Goal: Task Accomplishment & Management: Use online tool/utility

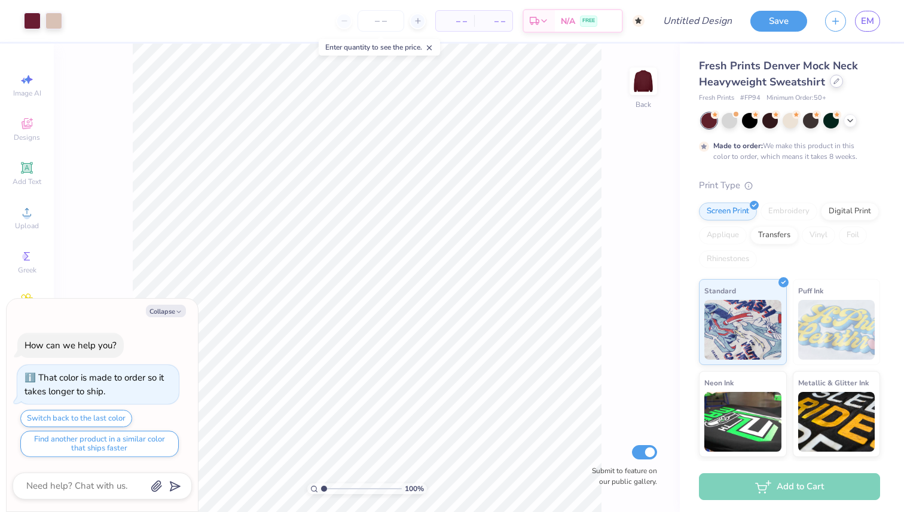
click at [835, 85] on div at bounding box center [836, 81] width 13 height 13
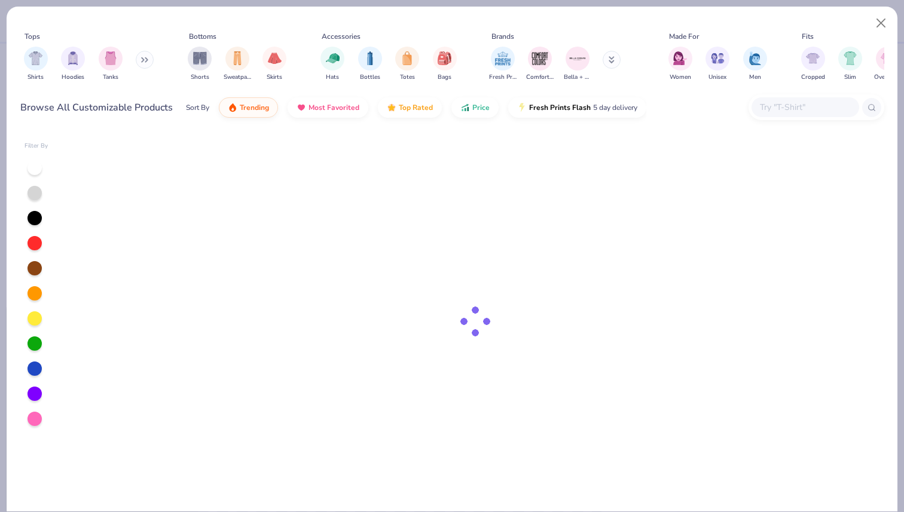
type textarea "x"
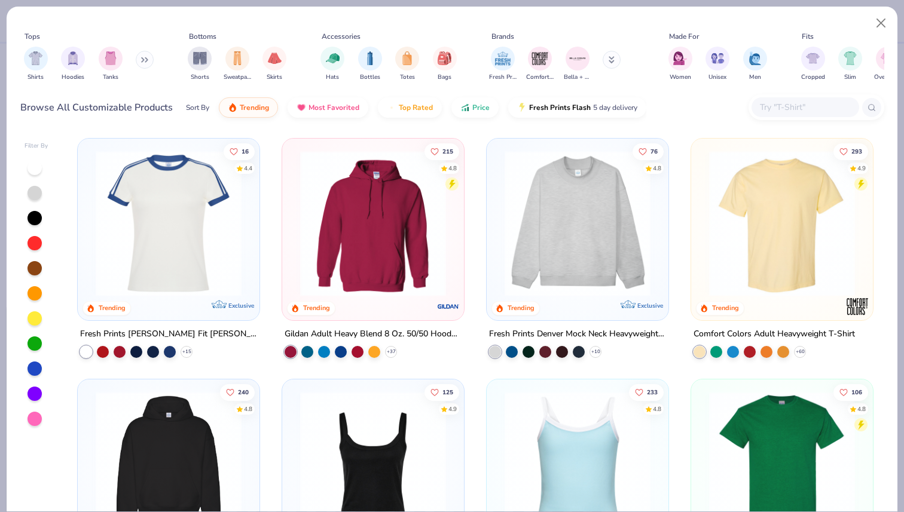
click at [787, 103] on input "text" at bounding box center [805, 107] width 92 height 14
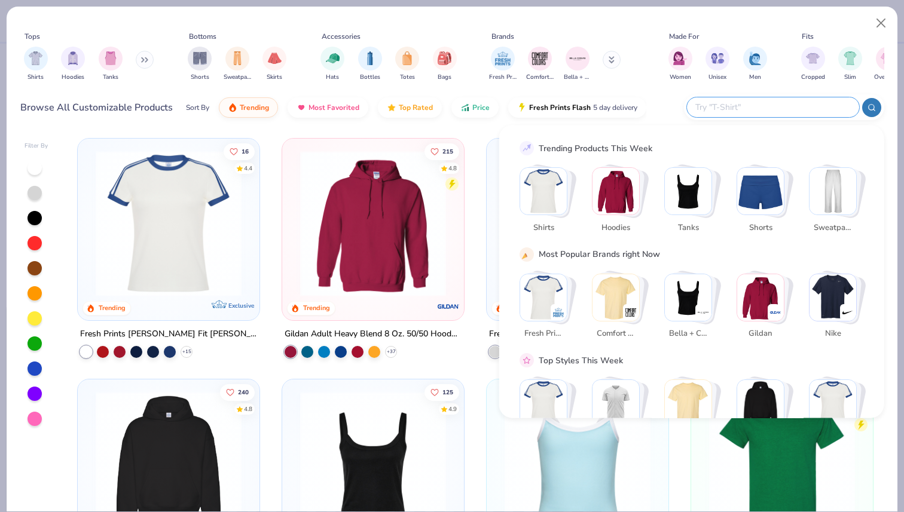
type input "p"
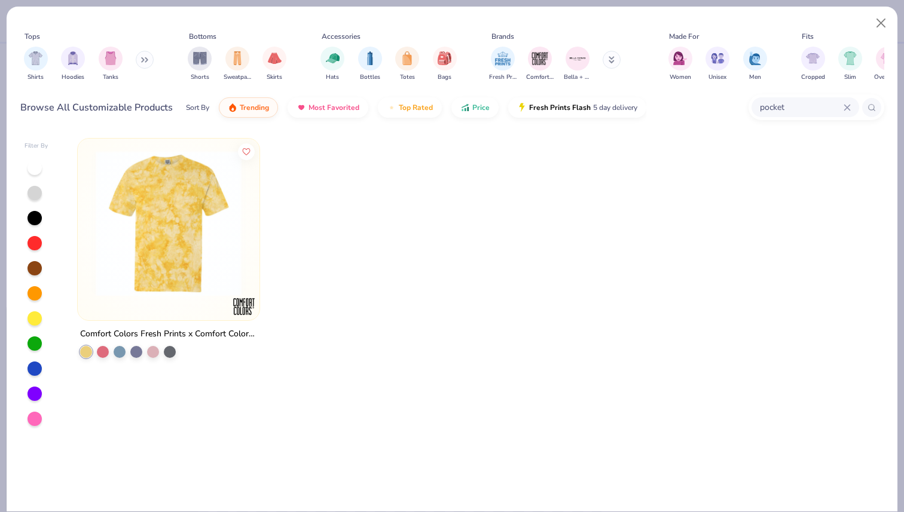
type input "pocket"
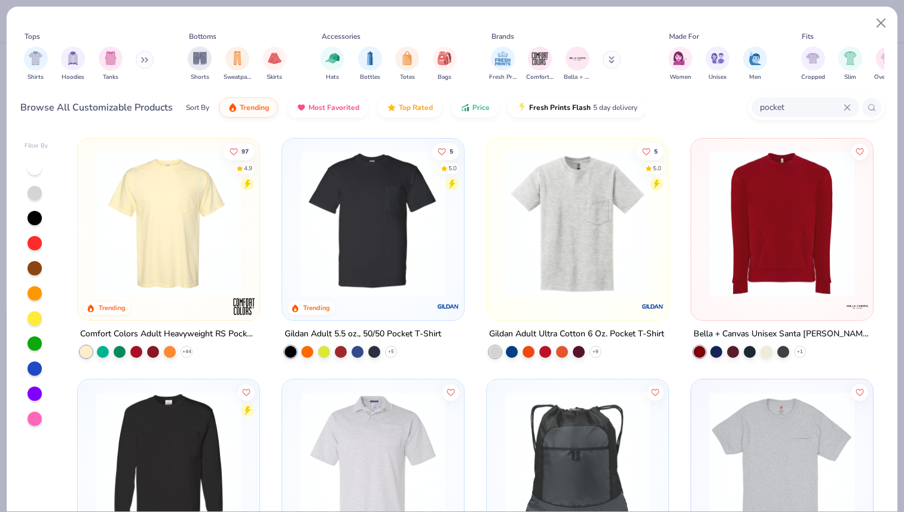
click at [166, 240] on img at bounding box center [169, 224] width 158 height 146
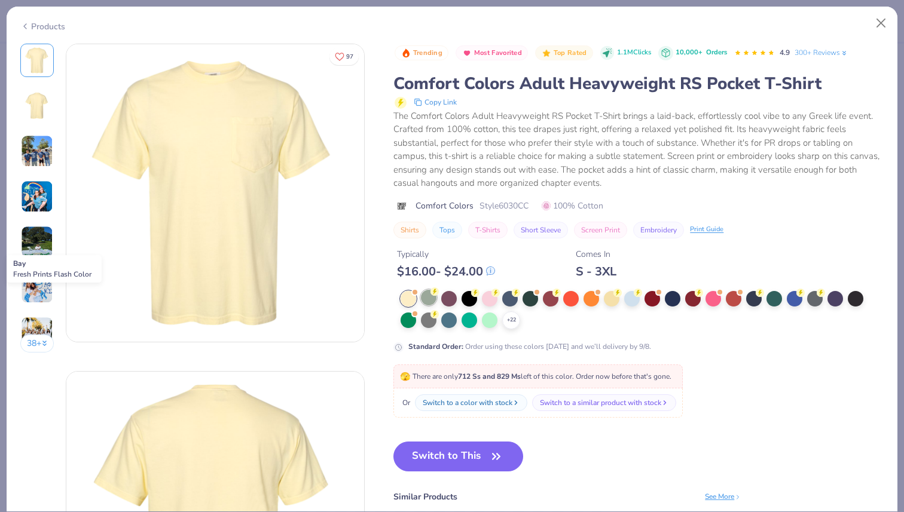
click at [427, 300] on div at bounding box center [429, 298] width 16 height 16
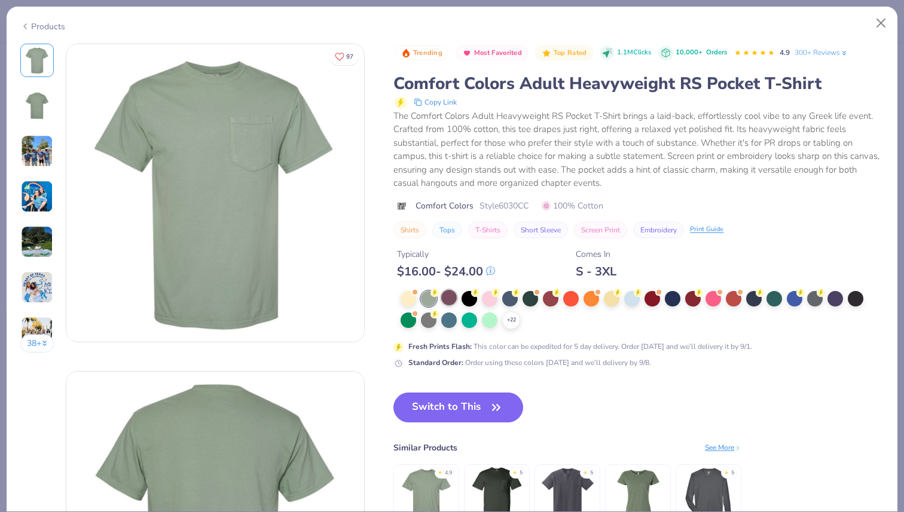
click at [448, 296] on div at bounding box center [449, 298] width 16 height 16
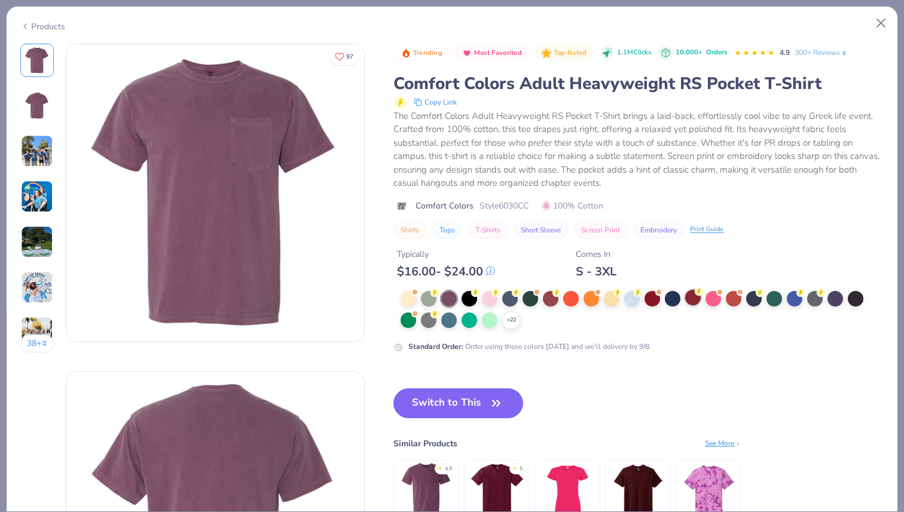
click at [691, 298] on div at bounding box center [693, 298] width 16 height 16
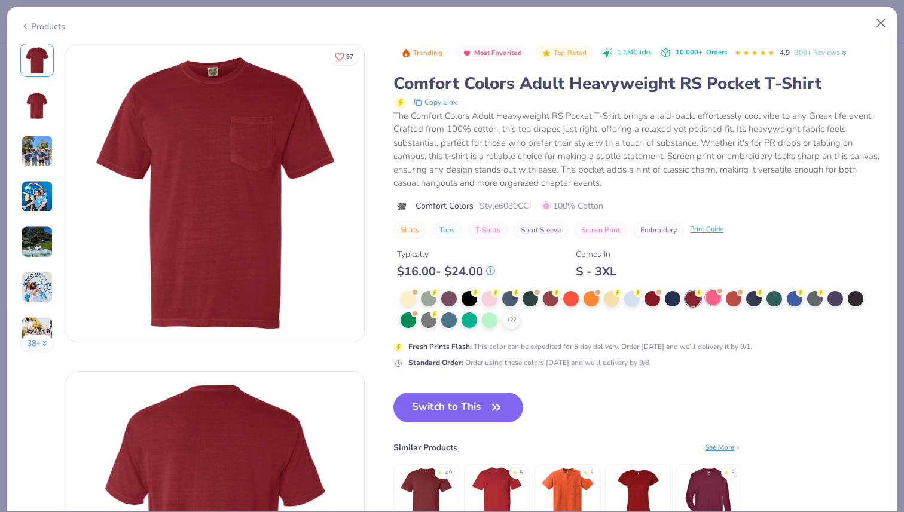
click at [715, 301] on div at bounding box center [714, 298] width 16 height 16
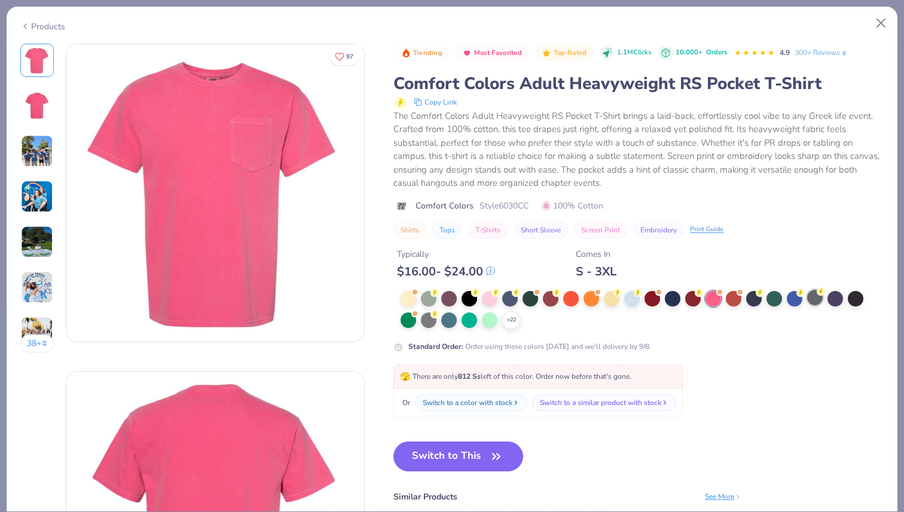
click at [813, 300] on div at bounding box center [815, 298] width 16 height 16
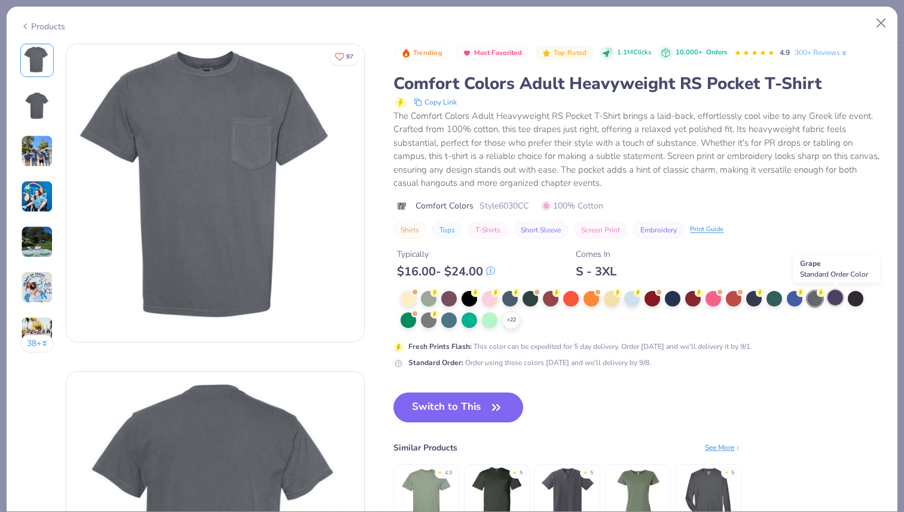
click at [841, 300] on div at bounding box center [836, 298] width 16 height 16
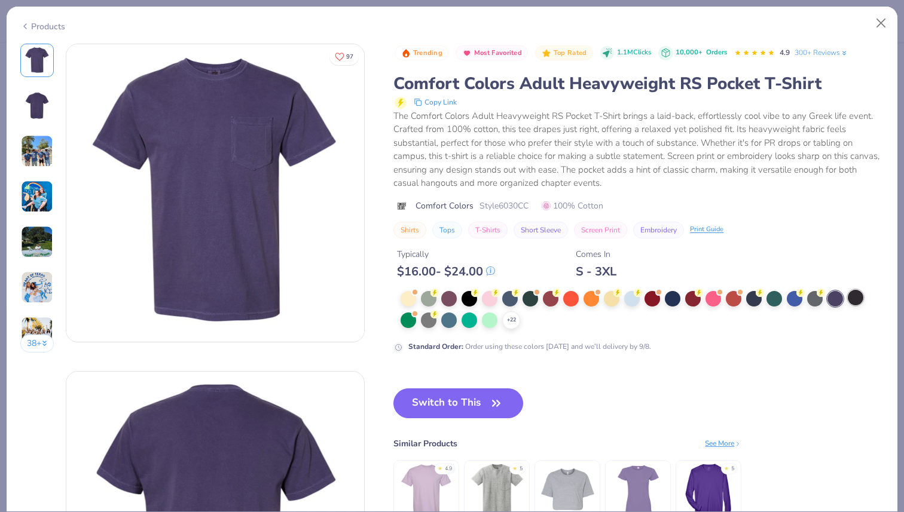
click at [856, 300] on div at bounding box center [856, 298] width 16 height 16
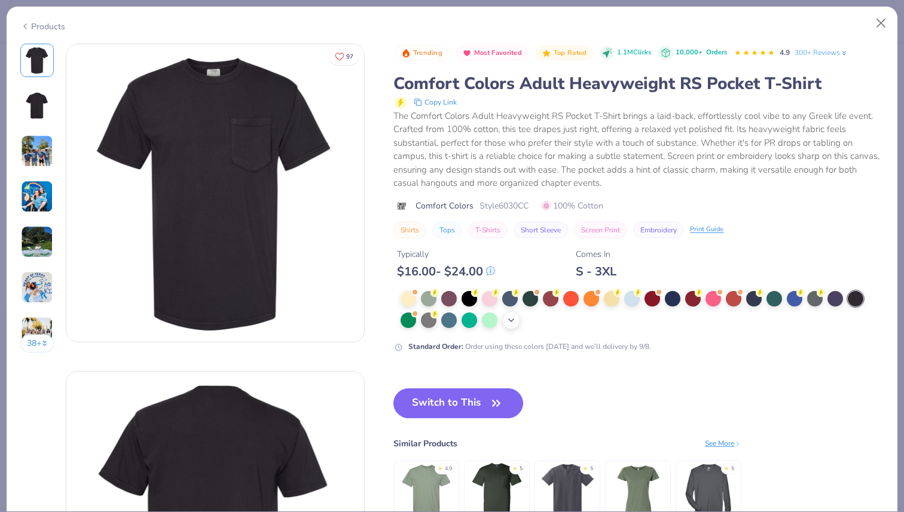
click at [512, 321] on icon at bounding box center [511, 321] width 10 height 10
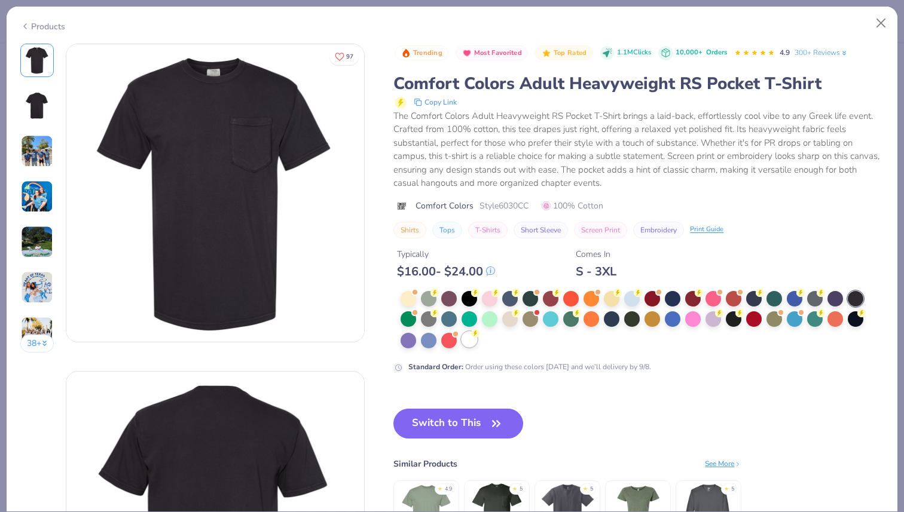
click at [469, 343] on div at bounding box center [470, 340] width 16 height 16
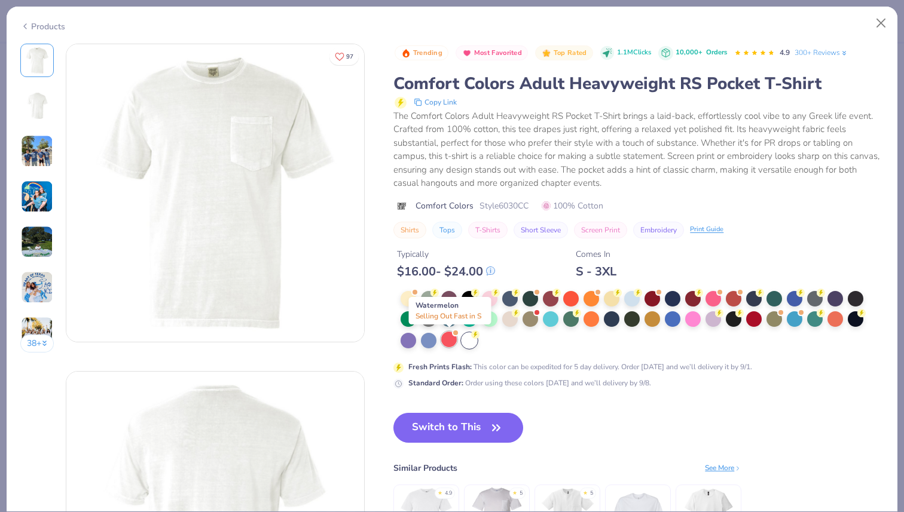
click at [448, 341] on div at bounding box center [449, 340] width 16 height 16
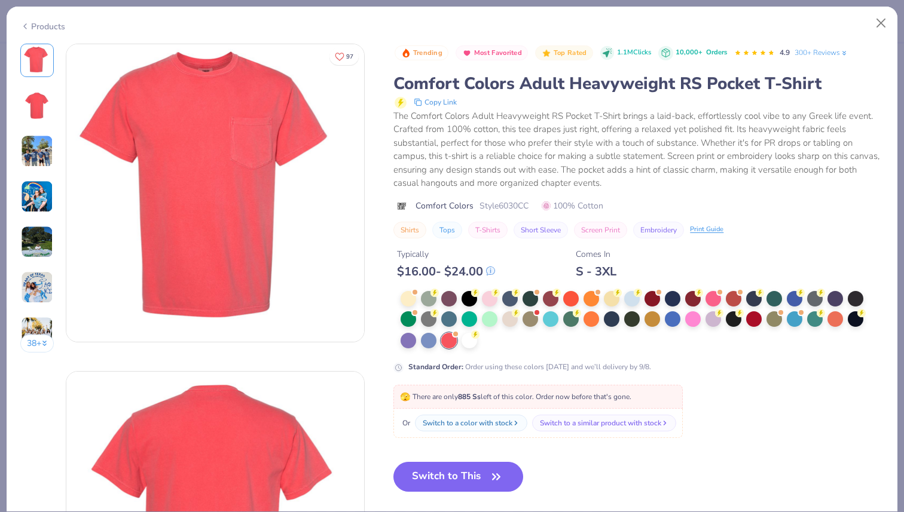
click at [45, 26] on div "Products" at bounding box center [42, 26] width 45 height 13
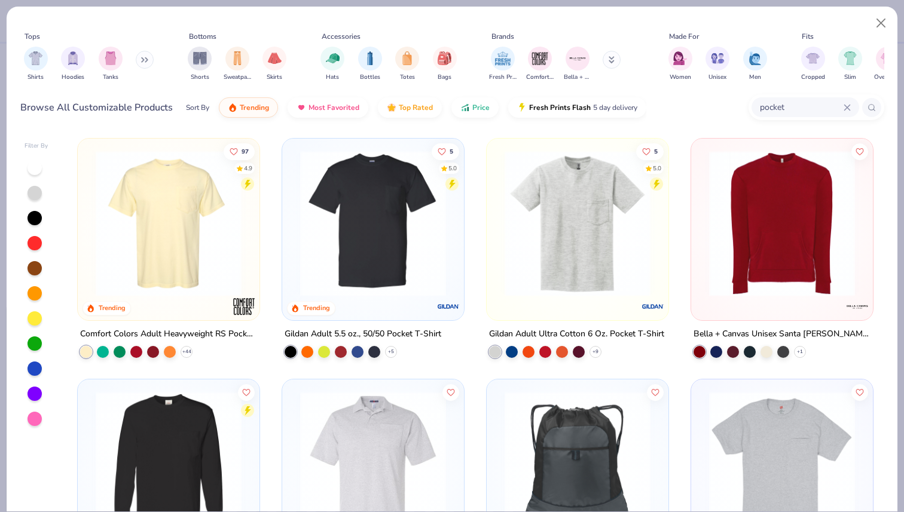
click at [380, 194] on img at bounding box center [373, 224] width 158 height 146
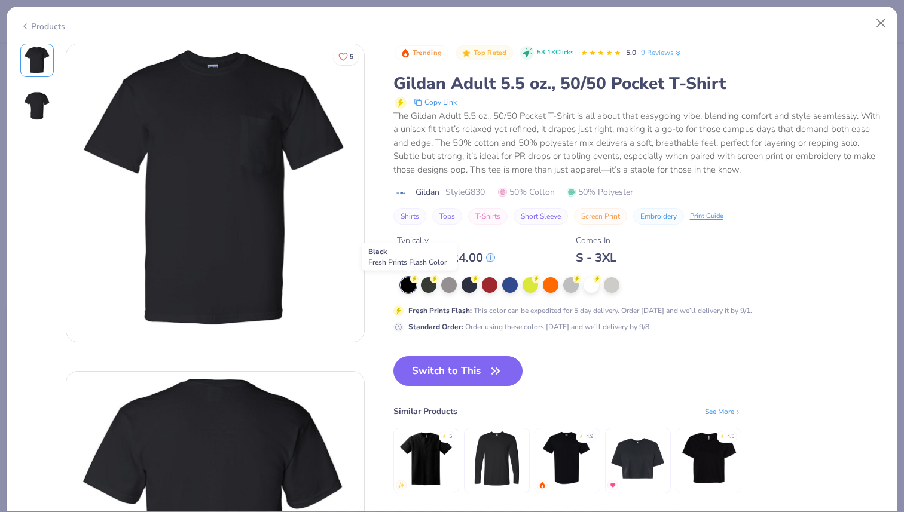
click at [411, 286] on div at bounding box center [409, 285] width 16 height 16
click at [429, 284] on div at bounding box center [429, 284] width 16 height 16
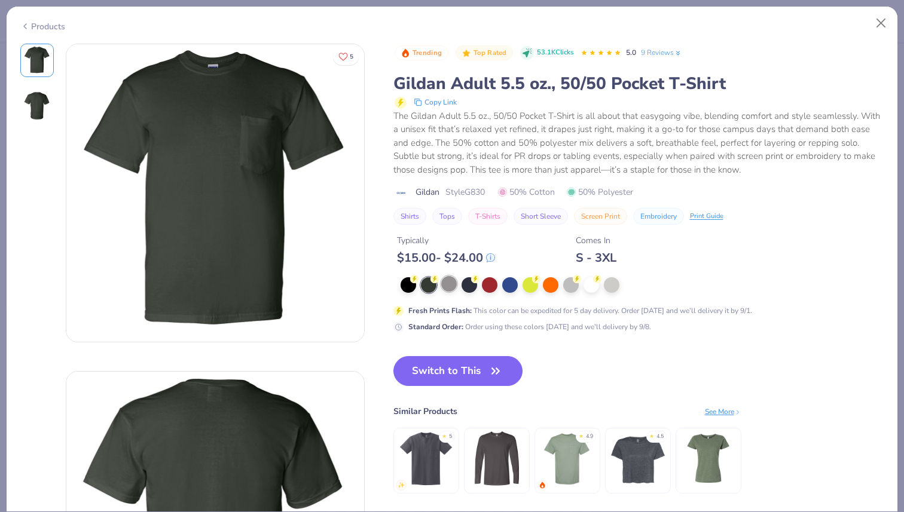
click at [445, 284] on div at bounding box center [449, 284] width 16 height 16
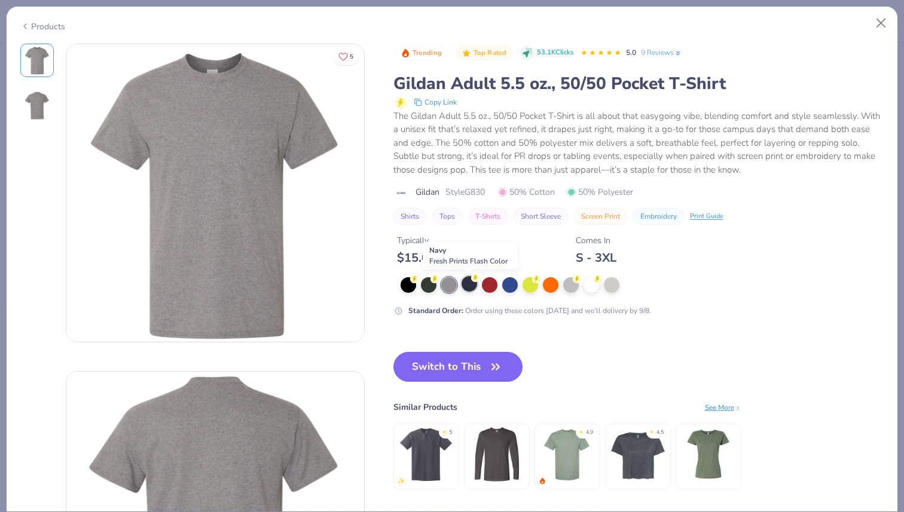
click at [468, 285] on div at bounding box center [470, 284] width 16 height 16
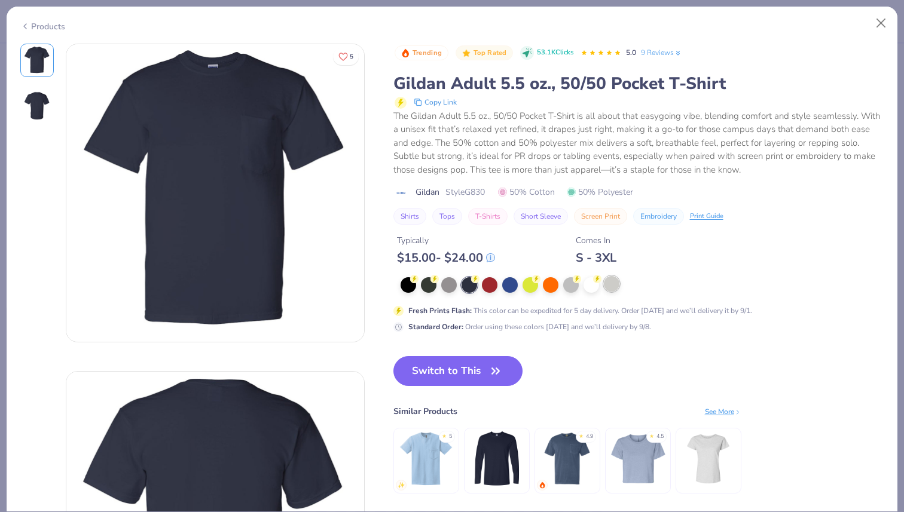
click at [608, 286] on div at bounding box center [612, 284] width 16 height 16
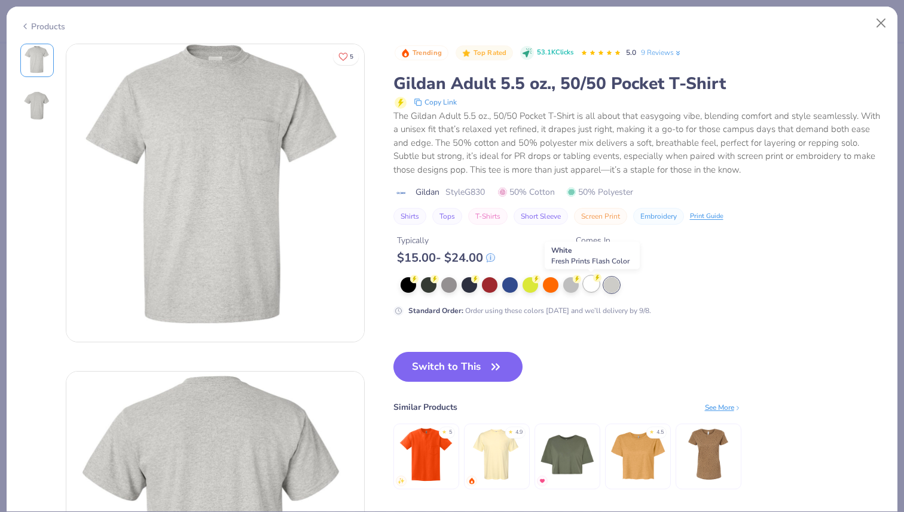
click at [593, 285] on div at bounding box center [592, 284] width 16 height 16
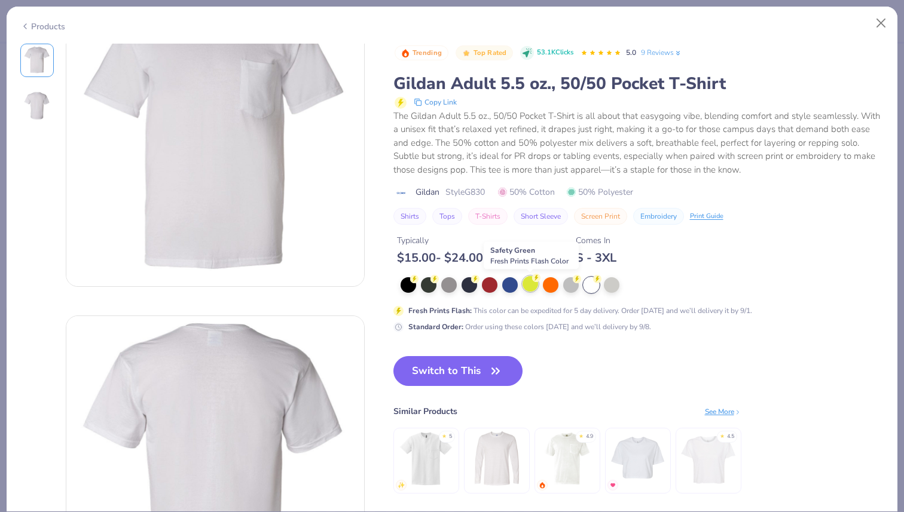
scroll to position [57, 0]
click at [566, 457] on img at bounding box center [567, 459] width 57 height 57
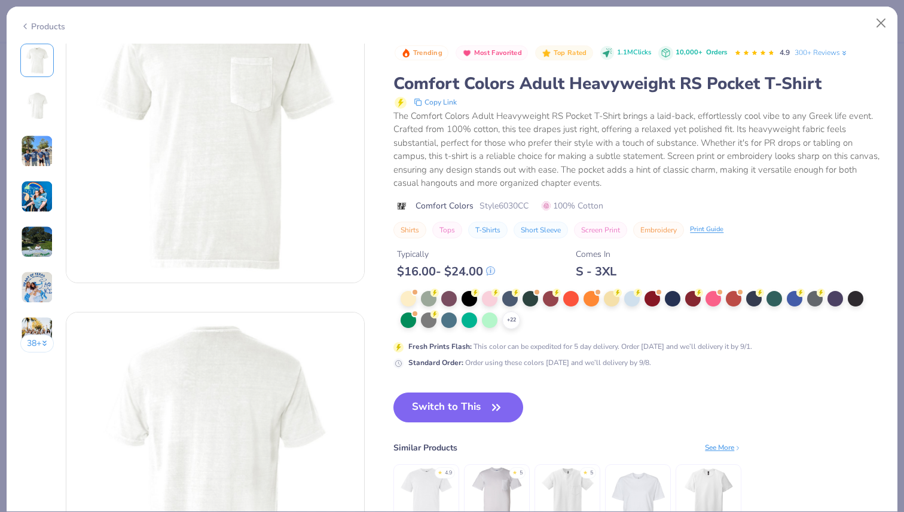
scroll to position [66, 0]
click at [429, 491] on img at bounding box center [426, 494] width 57 height 57
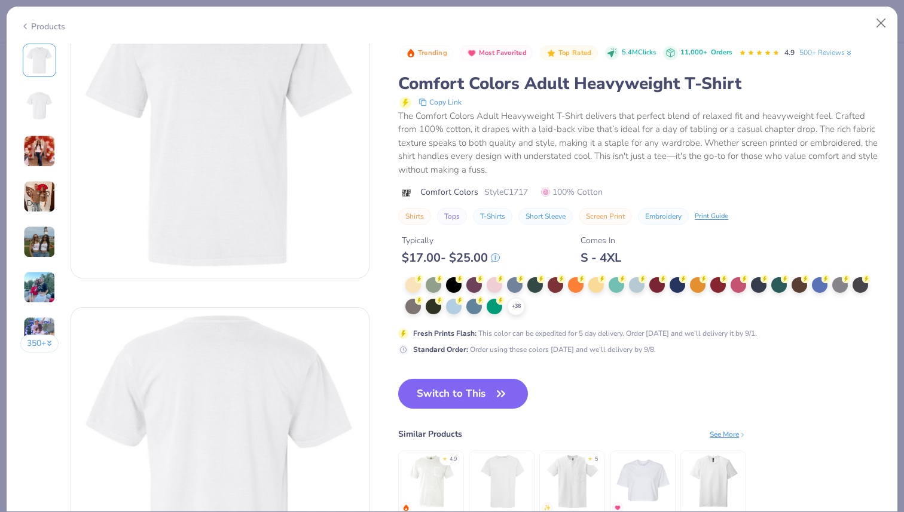
scroll to position [71, 0]
click at [573, 471] on img at bounding box center [572, 481] width 57 height 57
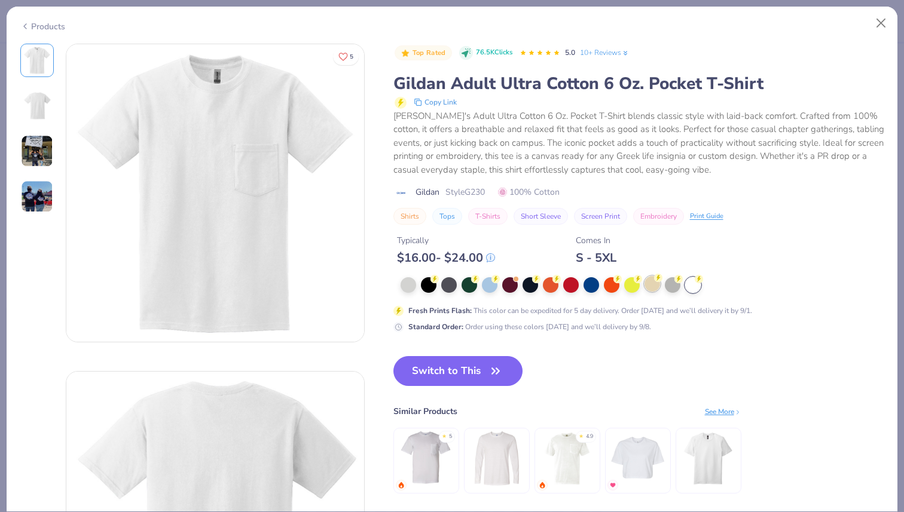
click at [653, 283] on div at bounding box center [653, 284] width 16 height 16
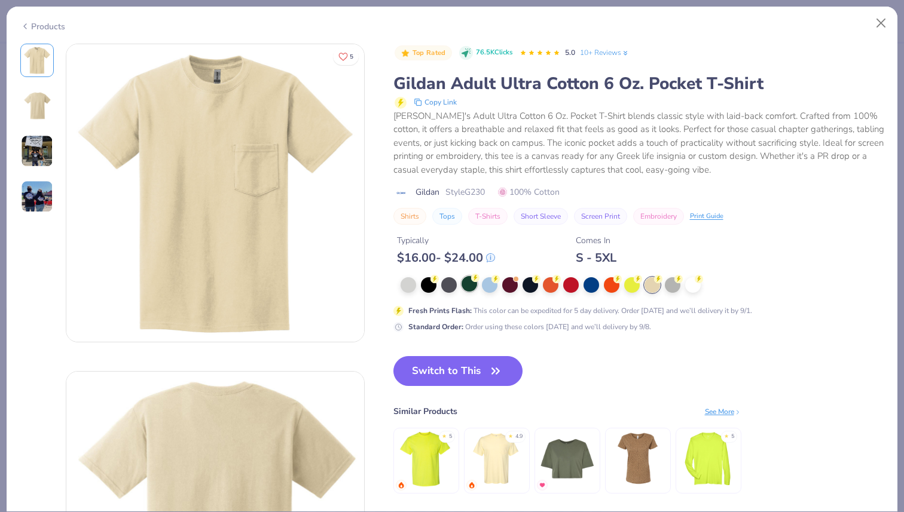
click at [475, 287] on div at bounding box center [470, 284] width 16 height 16
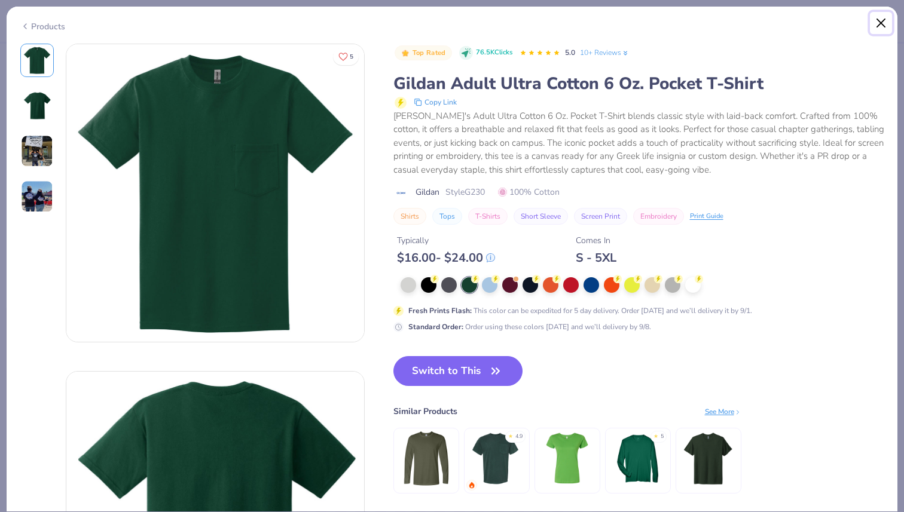
click at [878, 24] on button "Close" at bounding box center [881, 23] width 23 height 23
type textarea "x"
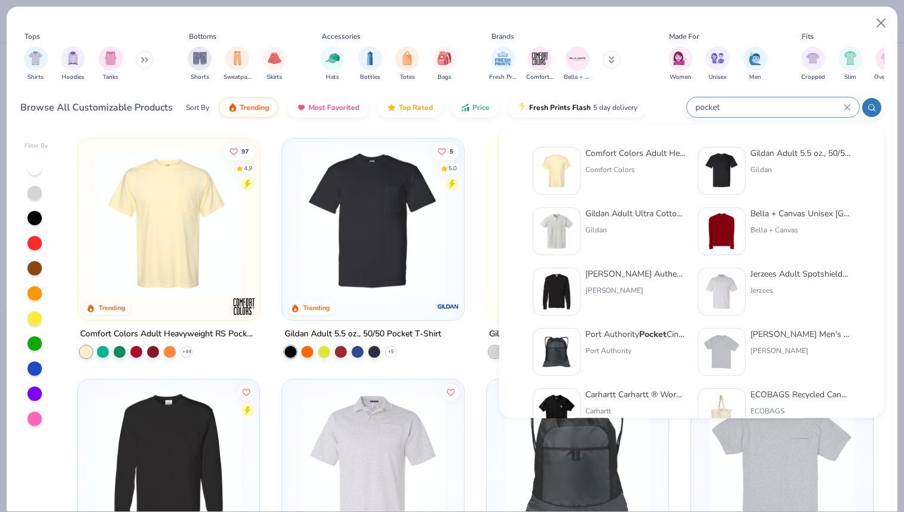
click at [791, 105] on input "pocket" at bounding box center [768, 107] width 149 height 14
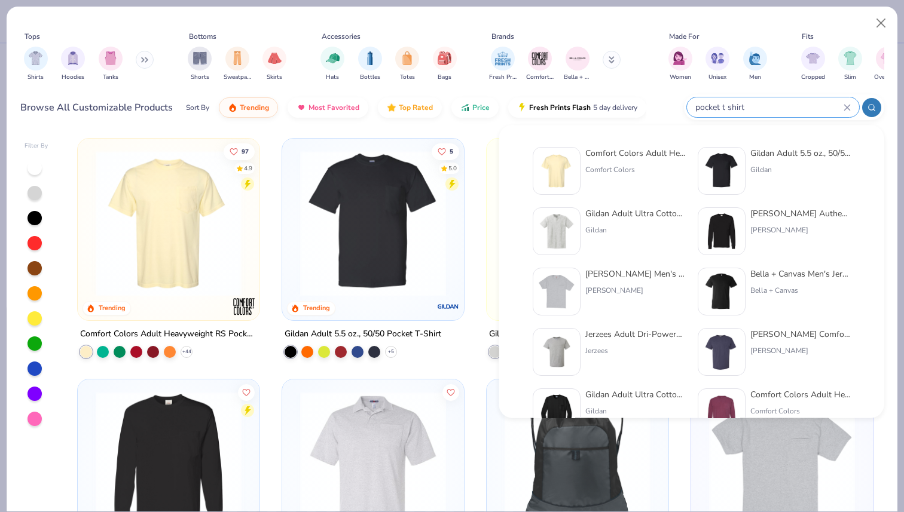
type input "pocket t shirt"
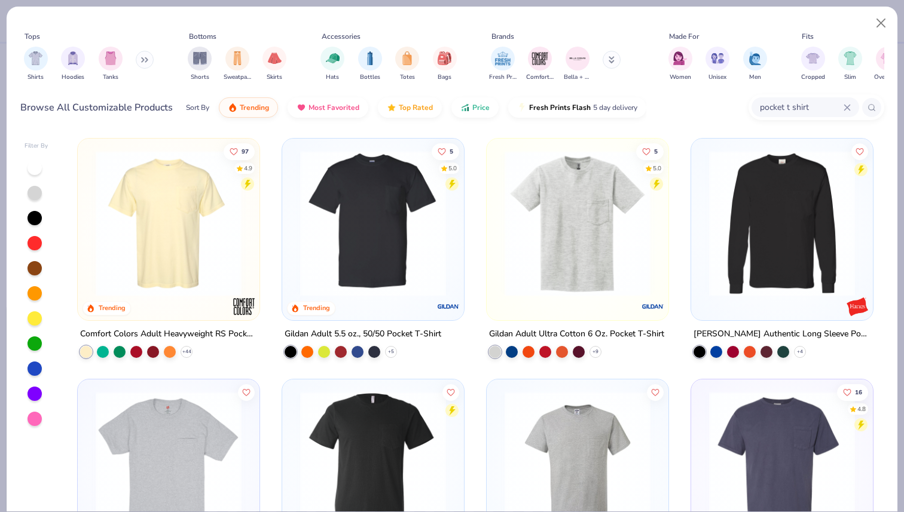
click at [156, 259] on img at bounding box center [169, 224] width 158 height 146
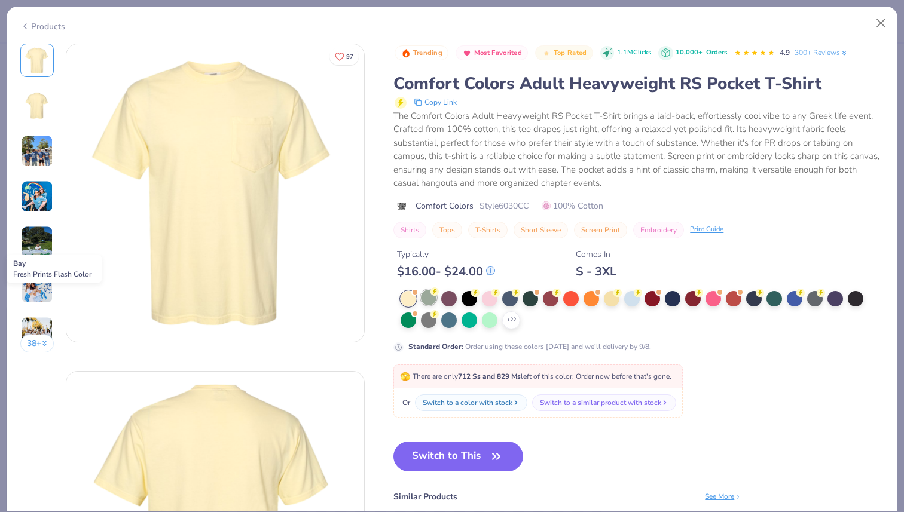
click at [425, 299] on div at bounding box center [429, 298] width 16 height 16
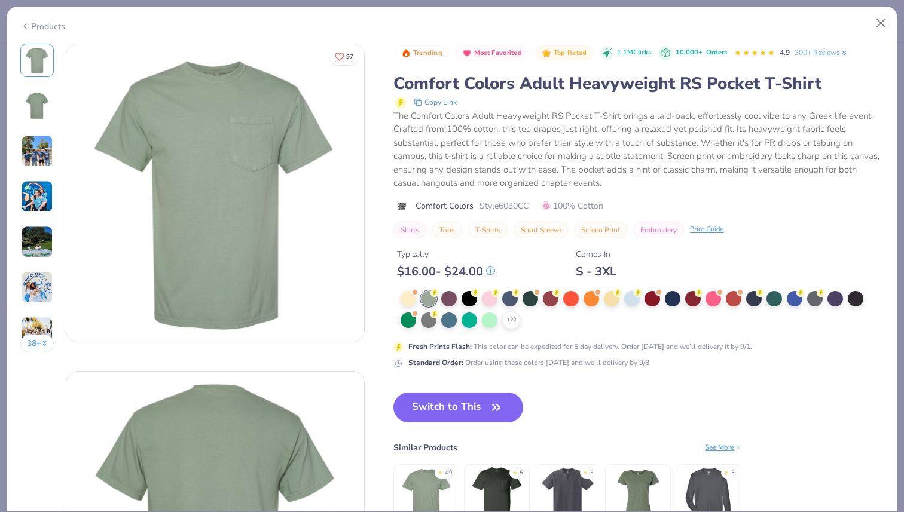
click at [42, 150] on img at bounding box center [37, 151] width 32 height 32
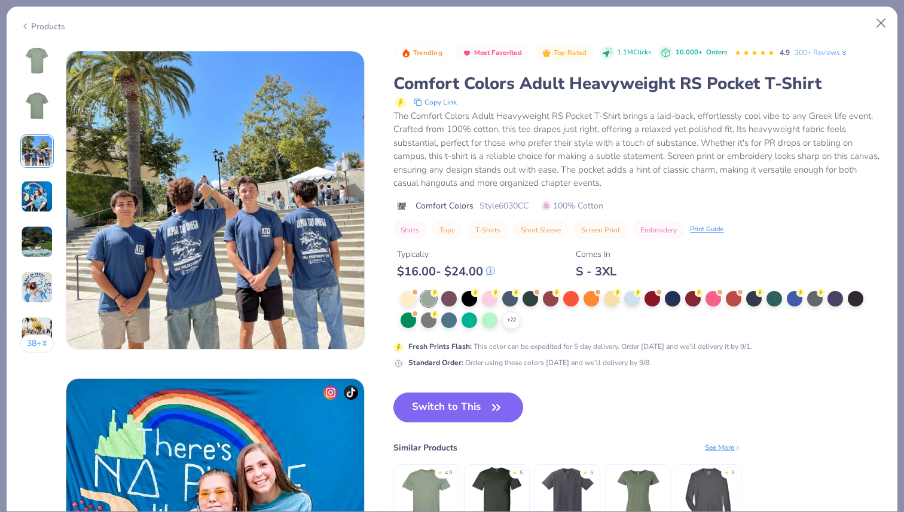
scroll to position [655, 0]
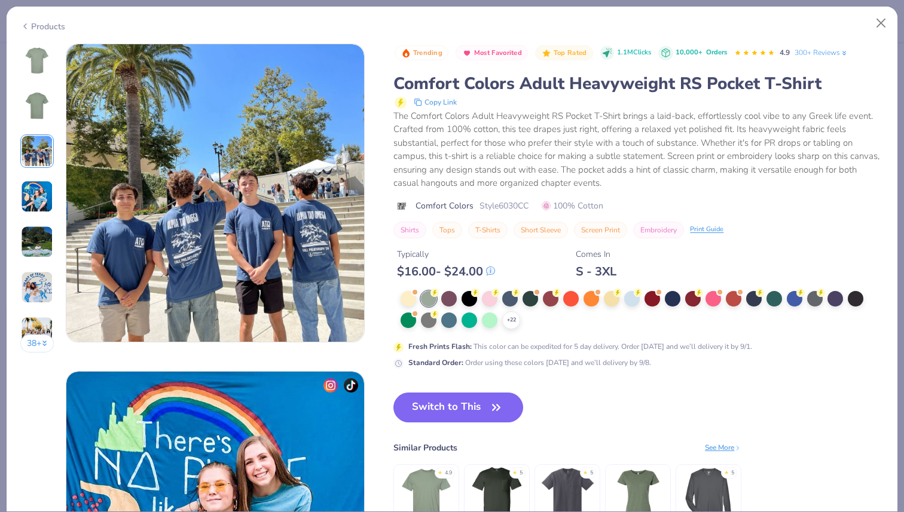
click at [40, 184] on img at bounding box center [37, 197] width 32 height 32
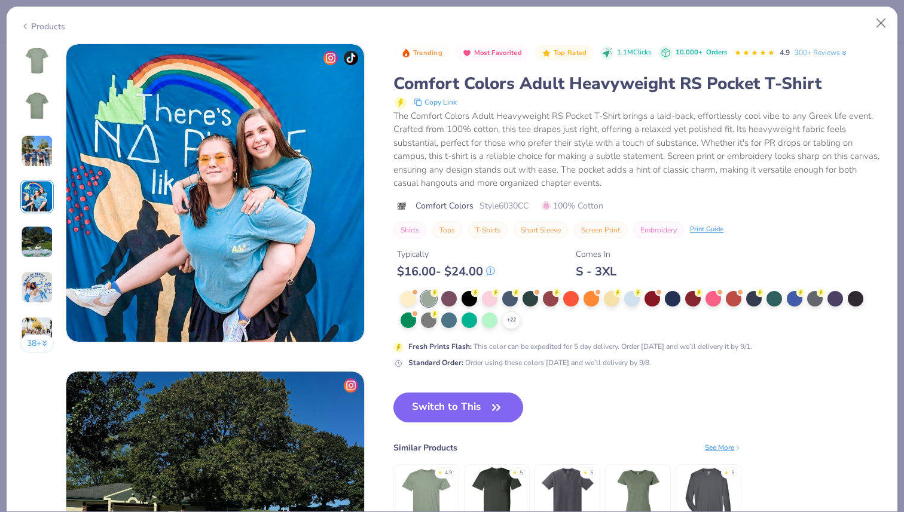
click at [39, 229] on img at bounding box center [37, 242] width 32 height 32
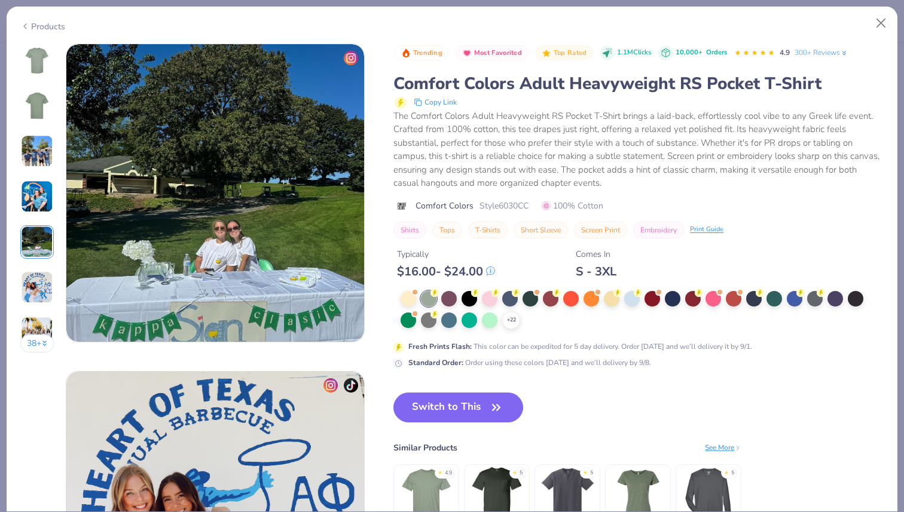
click at [44, 280] on img at bounding box center [37, 287] width 32 height 32
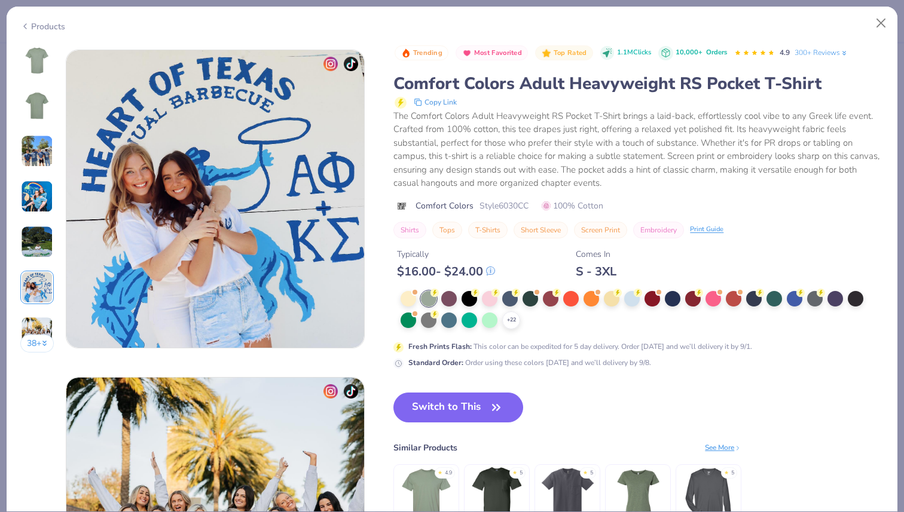
scroll to position [1638, 0]
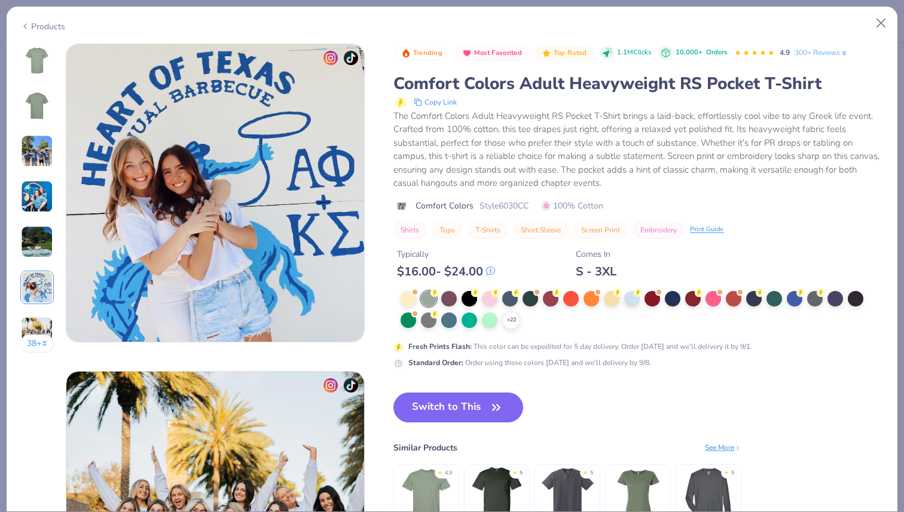
click at [37, 329] on img at bounding box center [37, 333] width 32 height 32
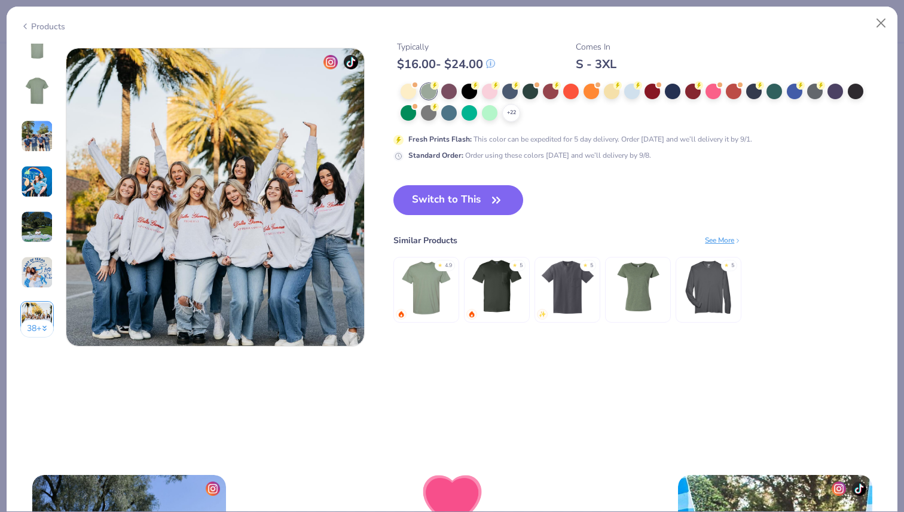
scroll to position [1966, 0]
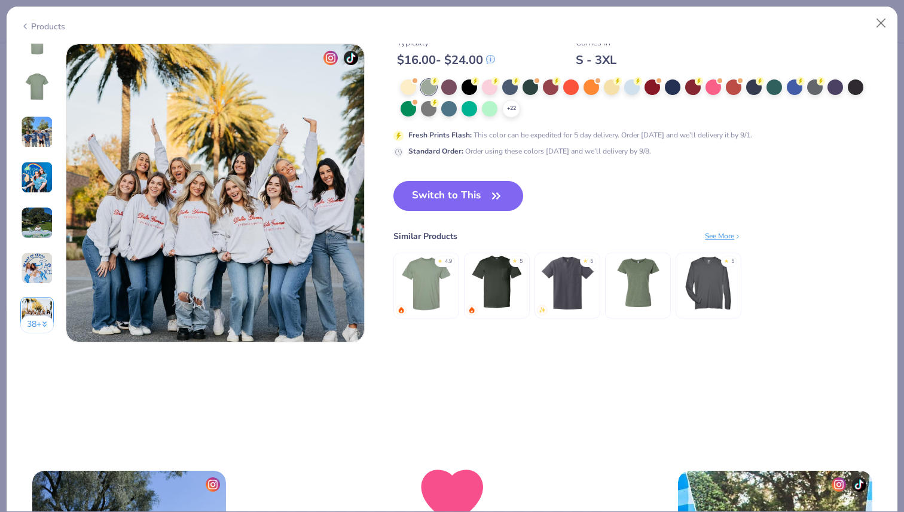
click at [38, 346] on div "38 + 97 AU Alpha Tau Omega, Pepperdine [GEOGRAPHIC_DATA], [US_STATE][GEOGRAPHIC…" at bounding box center [452, 278] width 891 height 469
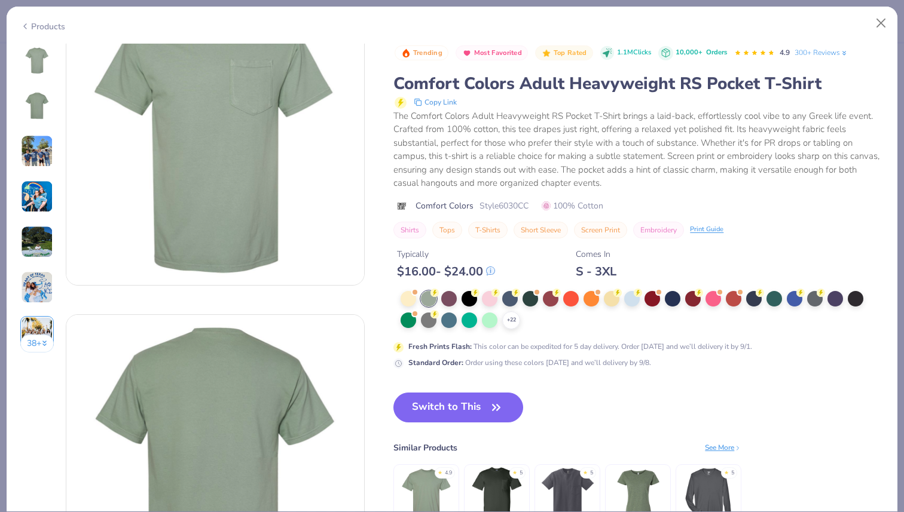
scroll to position [0, 0]
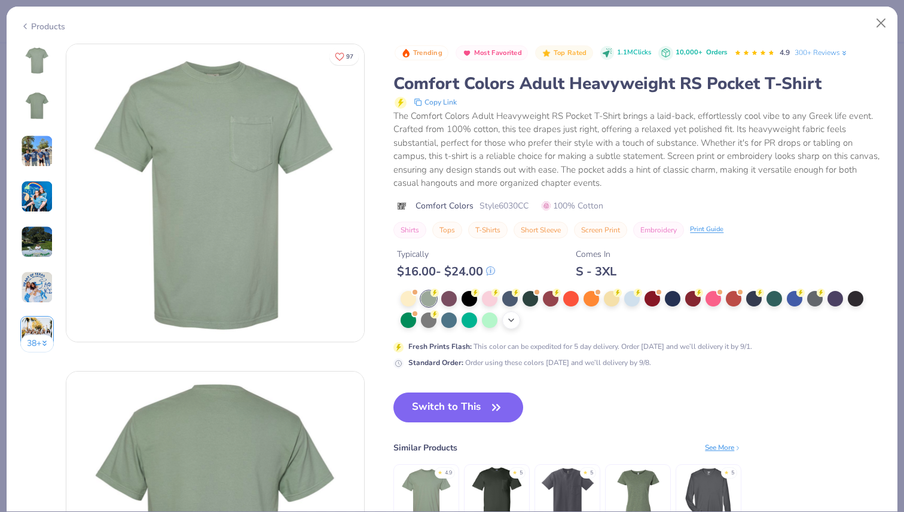
click at [509, 325] on icon at bounding box center [511, 321] width 10 height 10
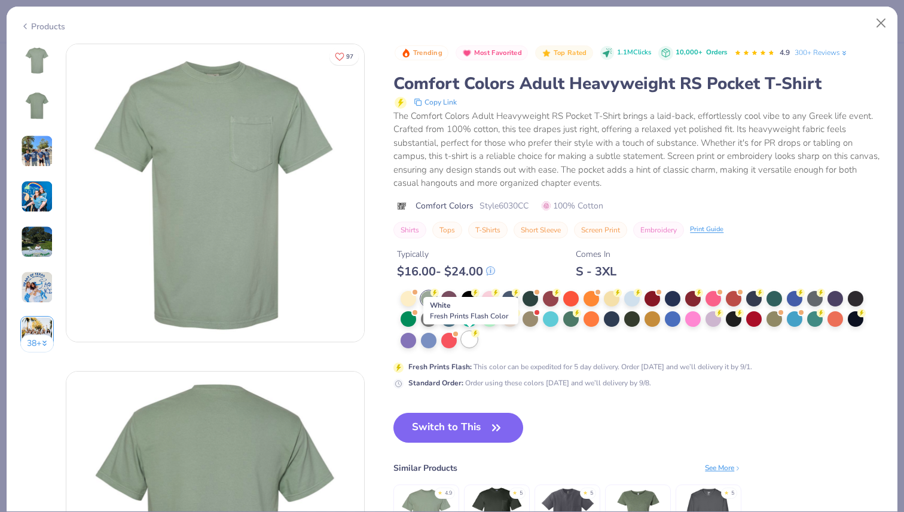
click at [472, 342] on div at bounding box center [470, 340] width 16 height 16
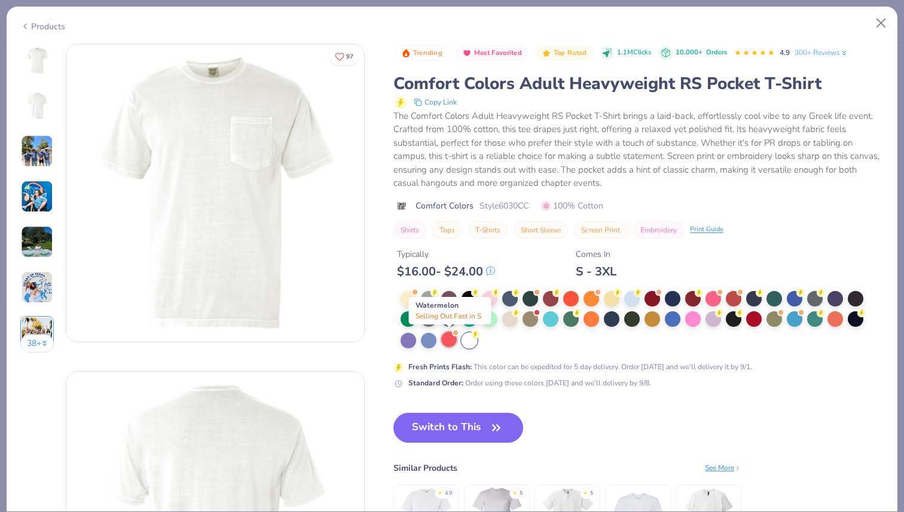
click at [448, 340] on div at bounding box center [449, 340] width 16 height 16
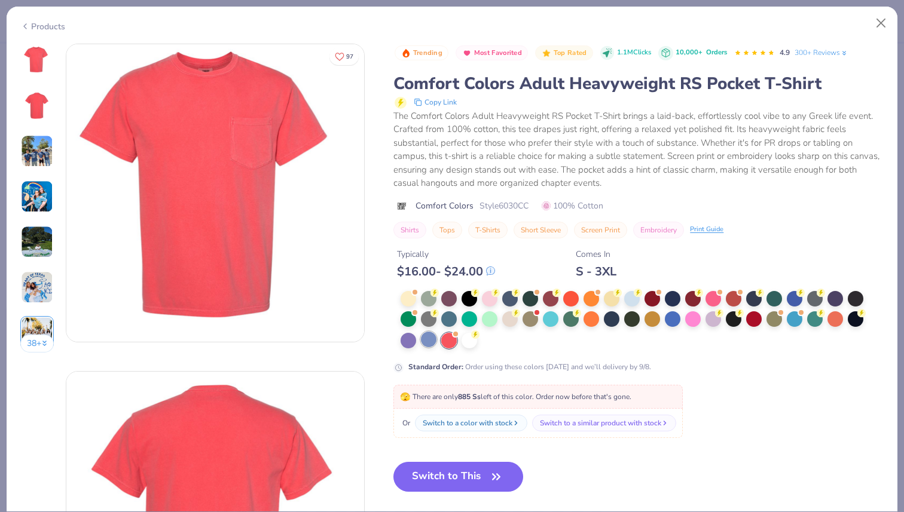
click at [428, 337] on div at bounding box center [429, 340] width 16 height 16
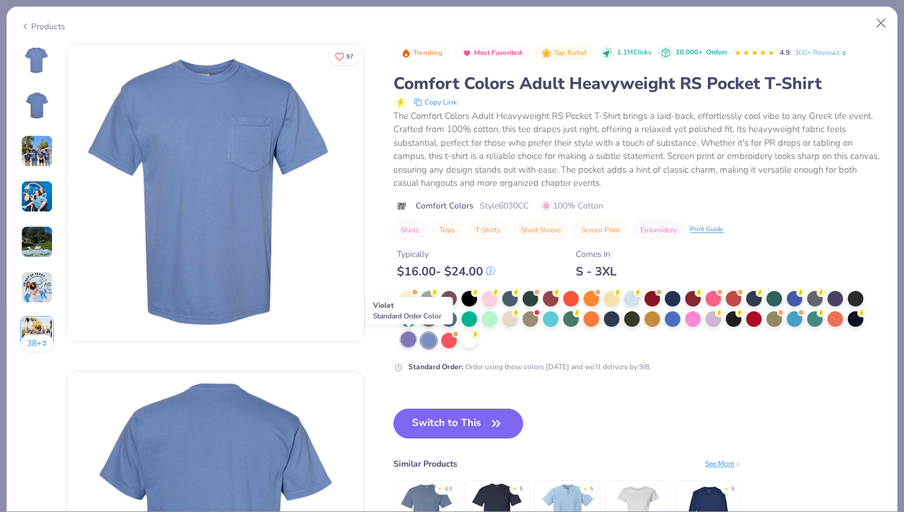
click at [401, 338] on div at bounding box center [409, 340] width 16 height 16
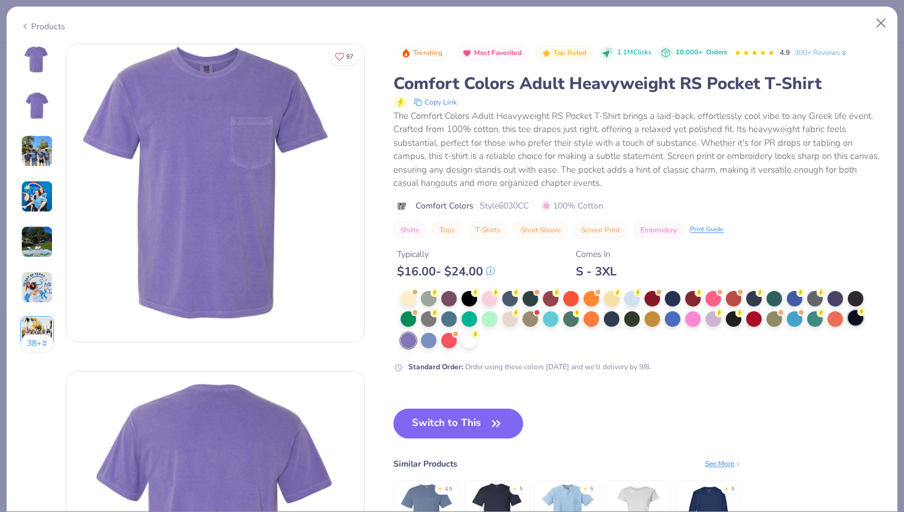
click at [859, 320] on div at bounding box center [856, 318] width 16 height 16
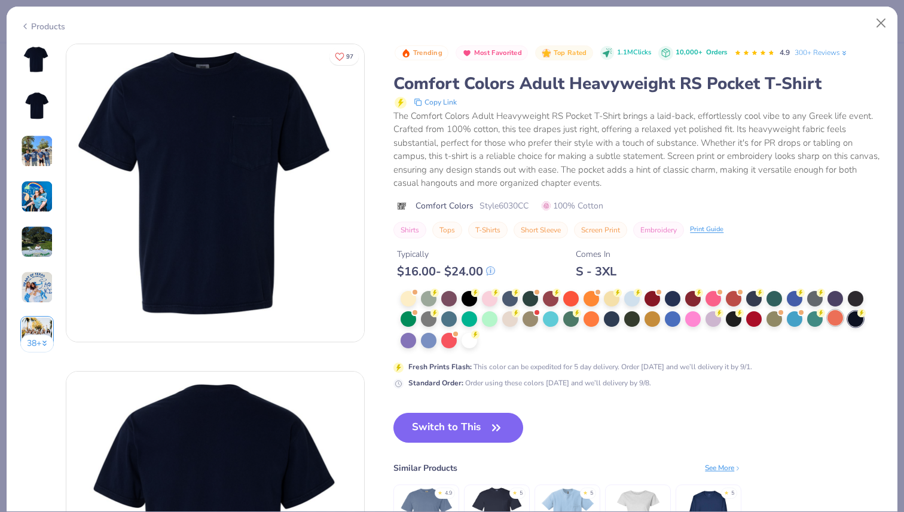
click at [839, 317] on div at bounding box center [836, 318] width 16 height 16
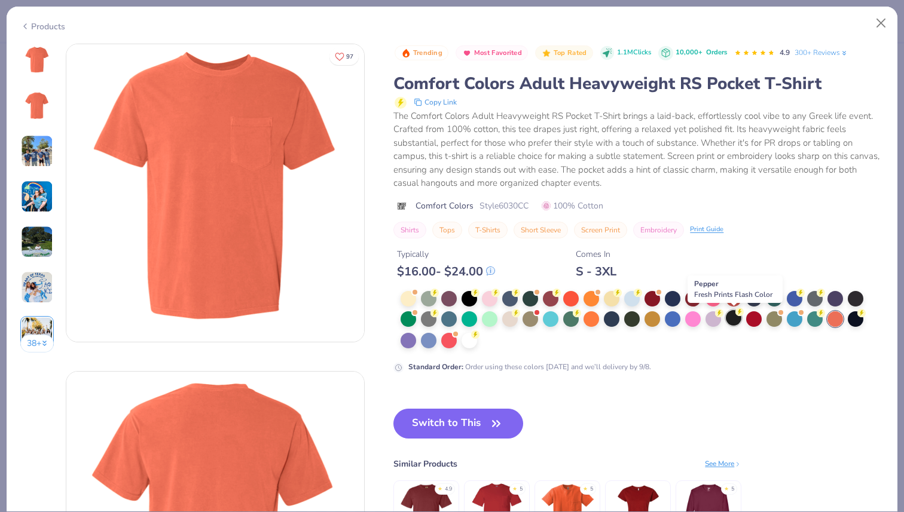
click at [734, 320] on div at bounding box center [734, 318] width 16 height 16
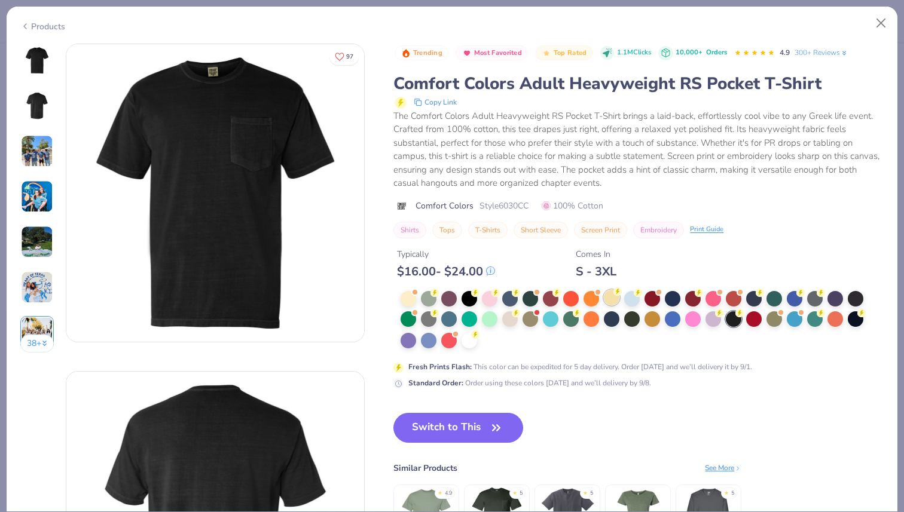
click at [612, 295] on div at bounding box center [612, 298] width 16 height 16
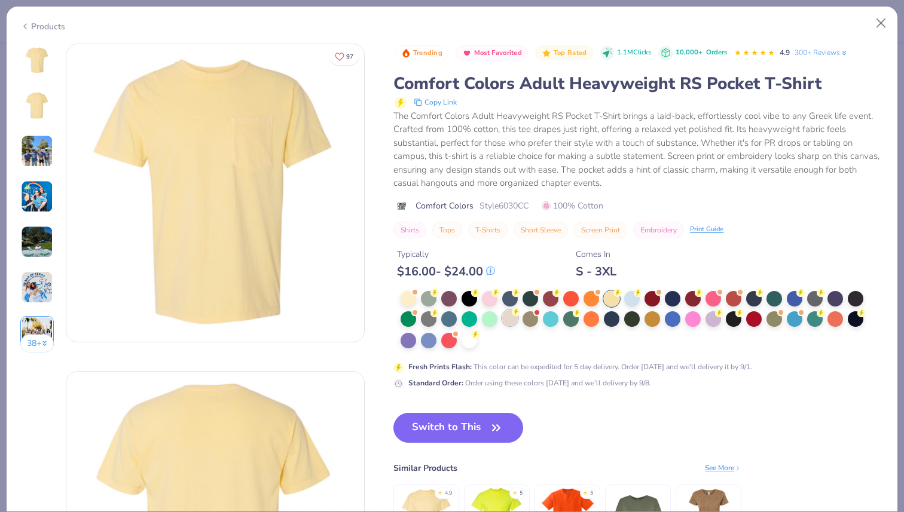
click at [506, 323] on div at bounding box center [510, 318] width 16 height 16
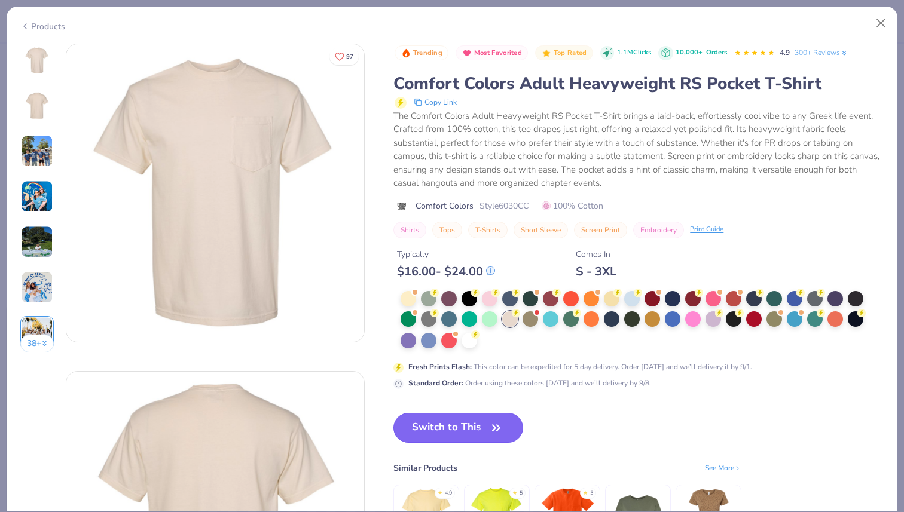
click at [483, 422] on button "Switch to This" at bounding box center [458, 428] width 130 height 30
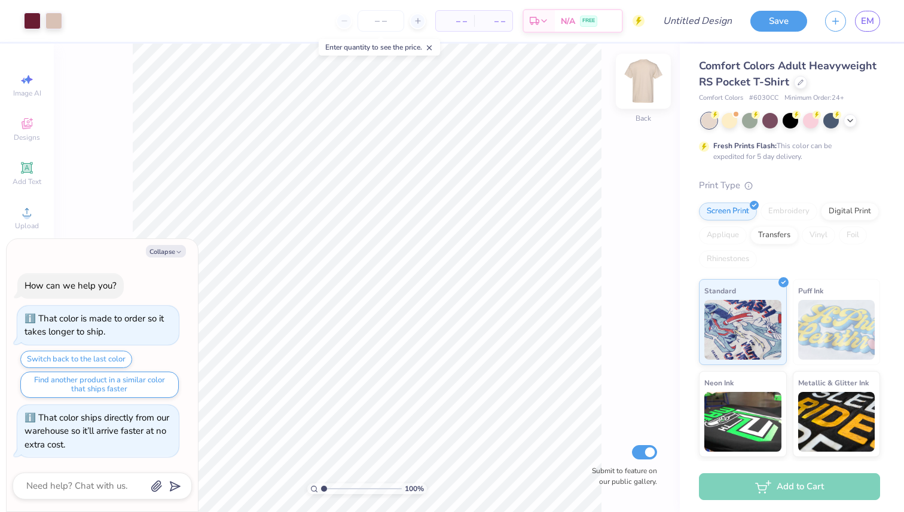
click at [644, 86] on img at bounding box center [643, 81] width 48 height 48
click at [642, 88] on img at bounding box center [643, 81] width 48 height 48
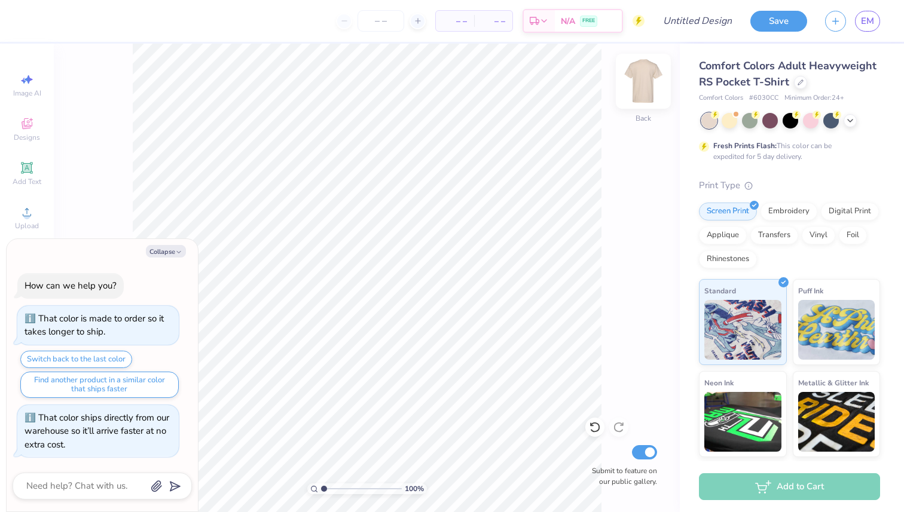
click at [644, 87] on img at bounding box center [643, 81] width 48 height 48
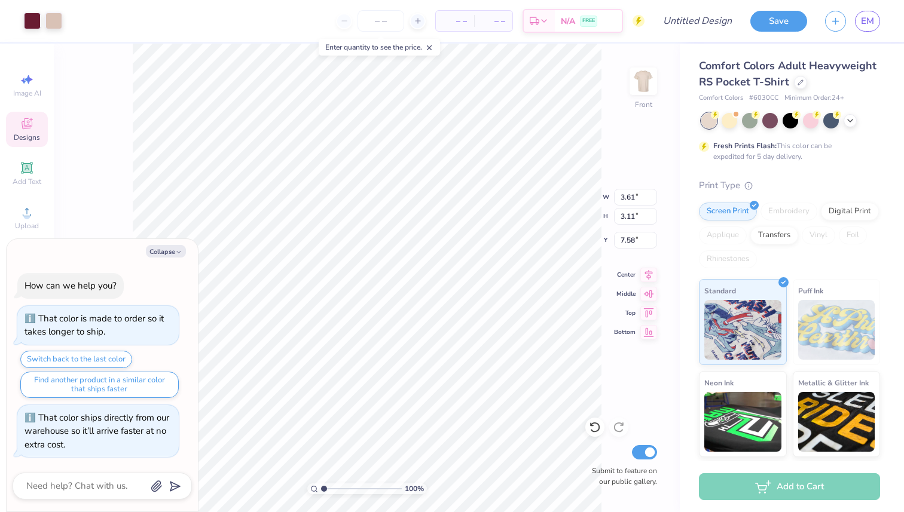
type textarea "x"
type input "9.63"
type input "8.30"
type textarea "x"
type input "12.42"
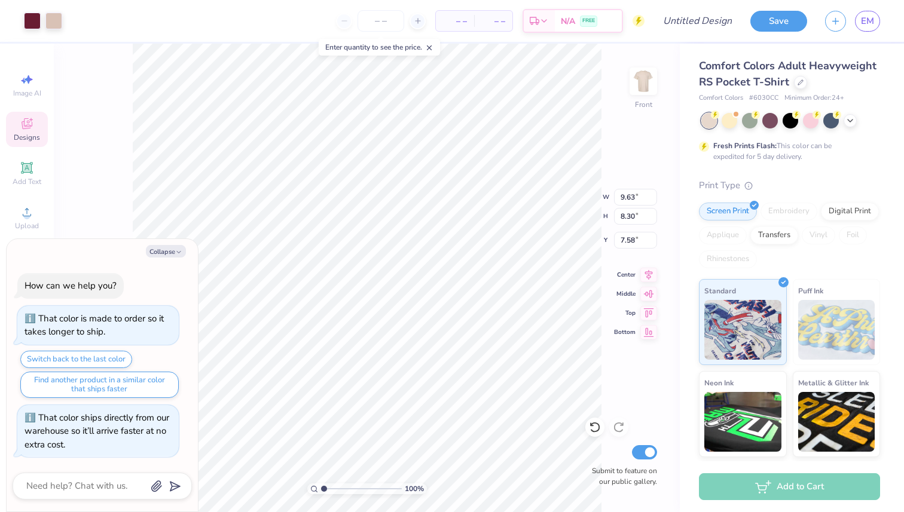
type input "10.70"
type textarea "x"
type input "3.00"
type textarea "x"
type input "12.51"
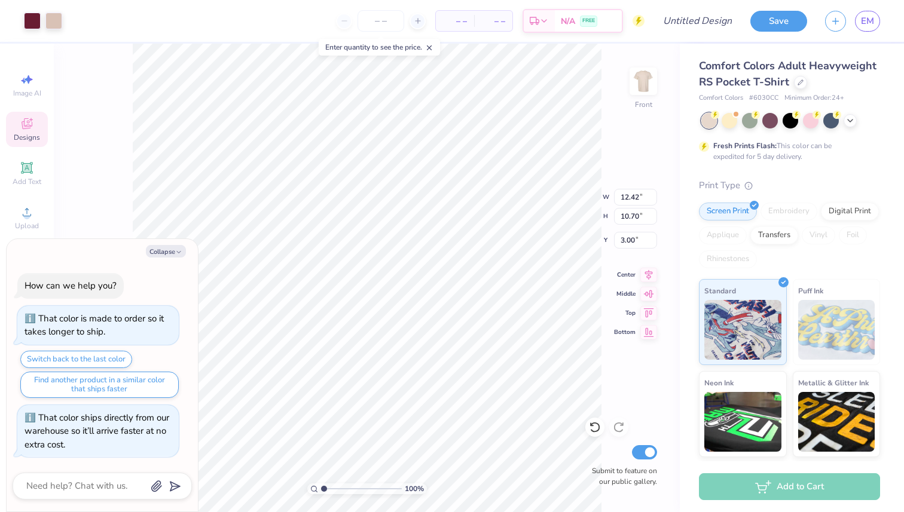
type input "10.78"
type textarea "x"
type input "4.90"
type textarea "x"
type input "5.08"
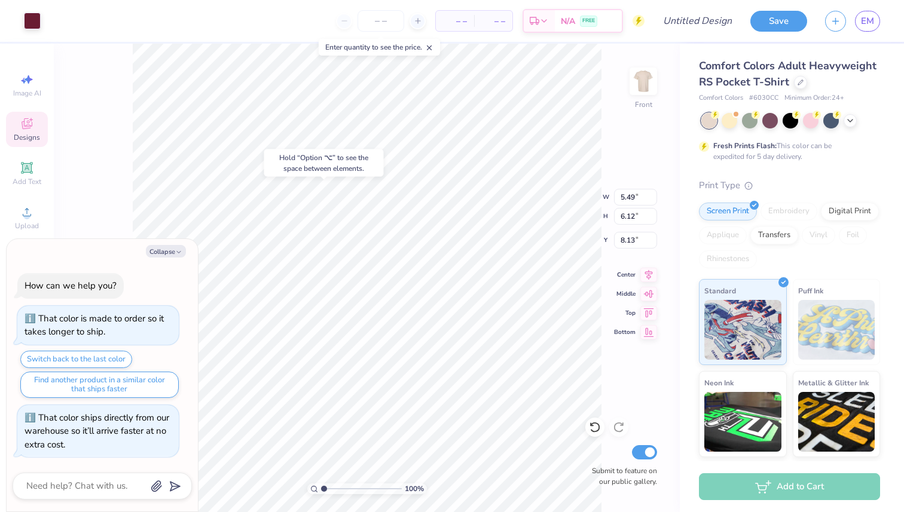
type input "5.25"
type input "9.07"
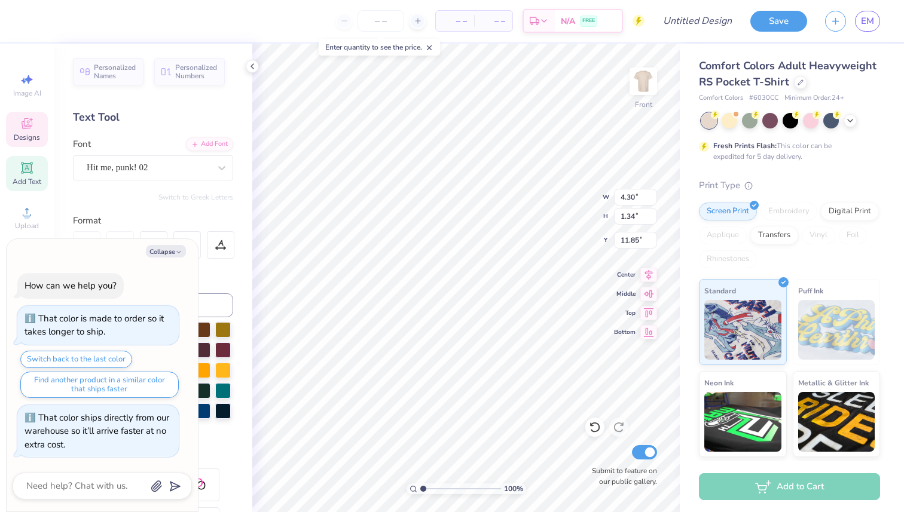
type textarea "x"
type textarea "s"
type textarea "x"
type textarea "sp"
type textarea "x"
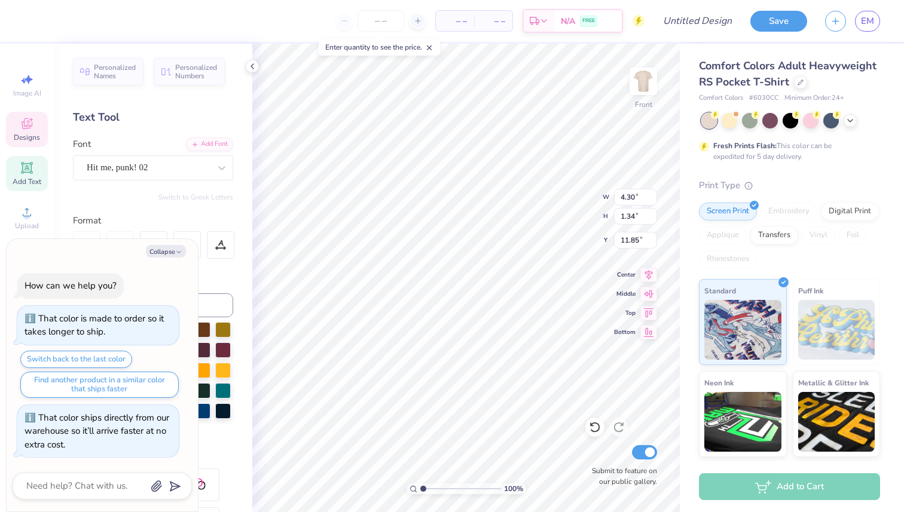
type textarea "spe"
type textarea "x"
type textarea "speci"
type textarea "x"
type textarea "special"
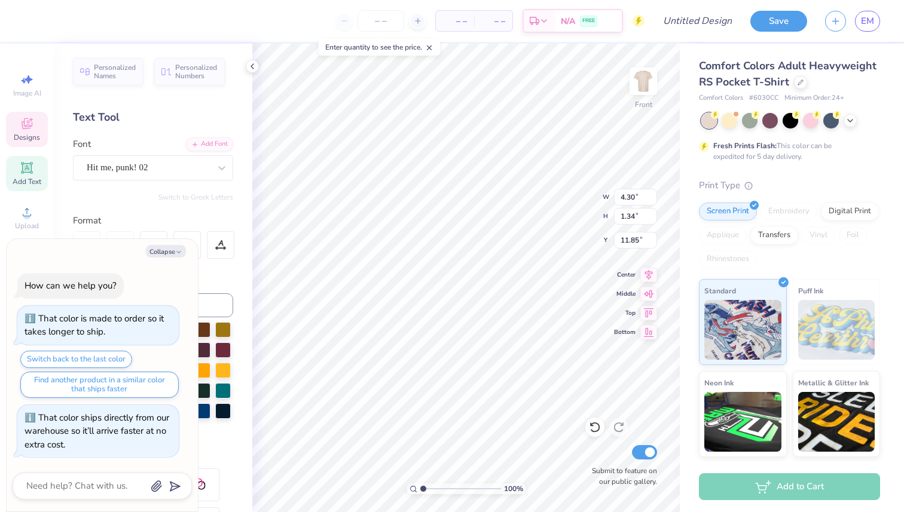
scroll to position [0, 1]
type textarea "x"
type input "1.72"
type input "1.11"
type input "13.36"
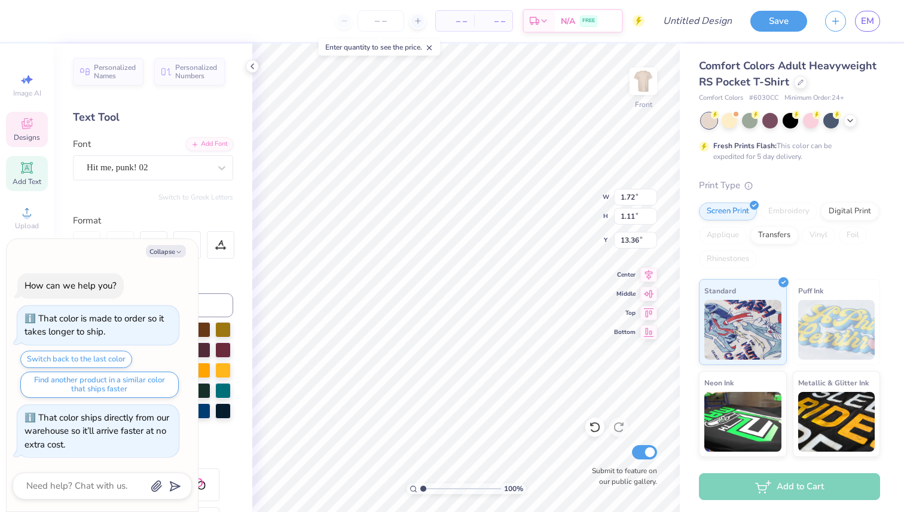
type textarea "x"
type input "2.07"
type input "1.38"
type input "12.87"
type textarea "x"
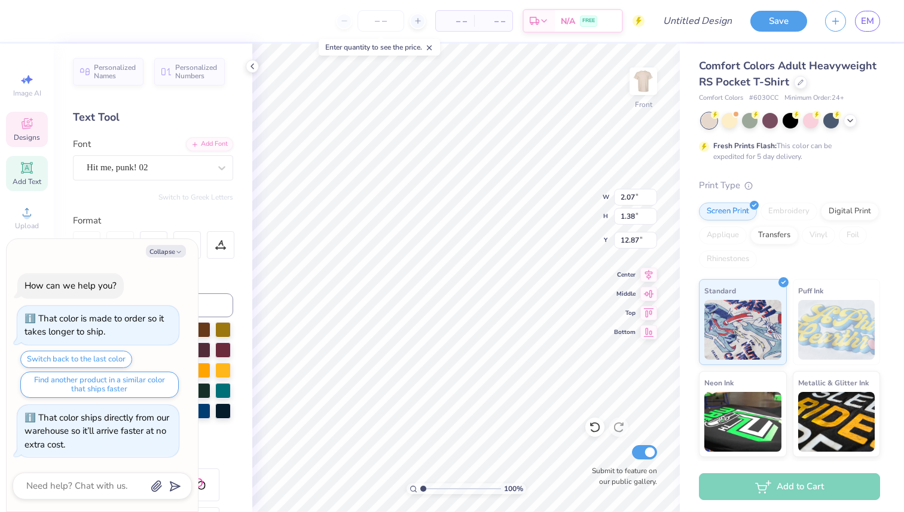
type input "1.72"
type input "1.11"
type input "13.36"
type textarea "x"
type textarea "p"
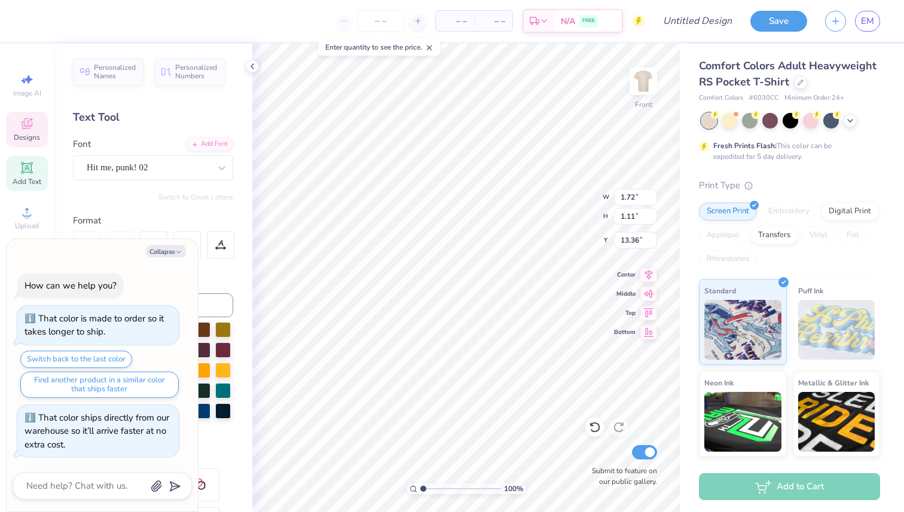
type textarea "x"
type textarea "o"
type textarea "x"
type textarea "ol"
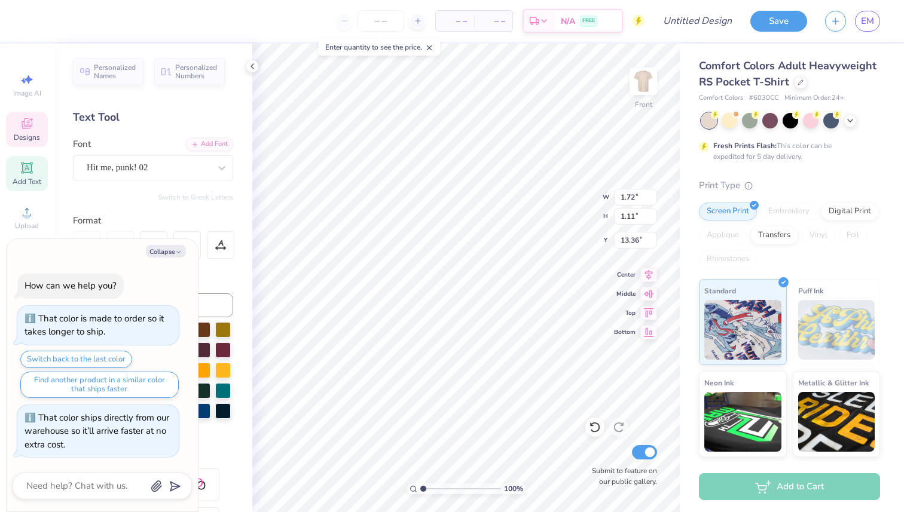
type textarea "x"
type textarea "oly"
type textarea "x"
type input "0.57"
type input "0.99"
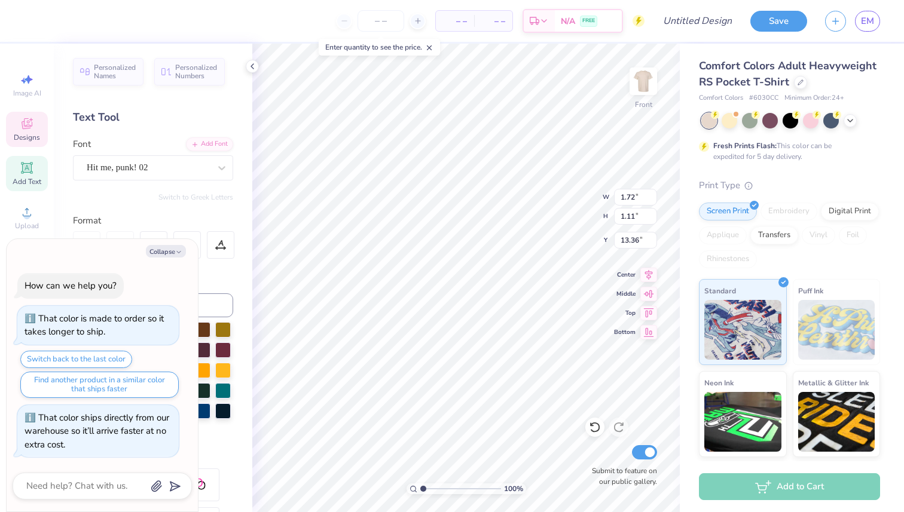
type input "13.42"
type textarea "x"
type textarea "mK"
type textarea "x"
type textarea "m"
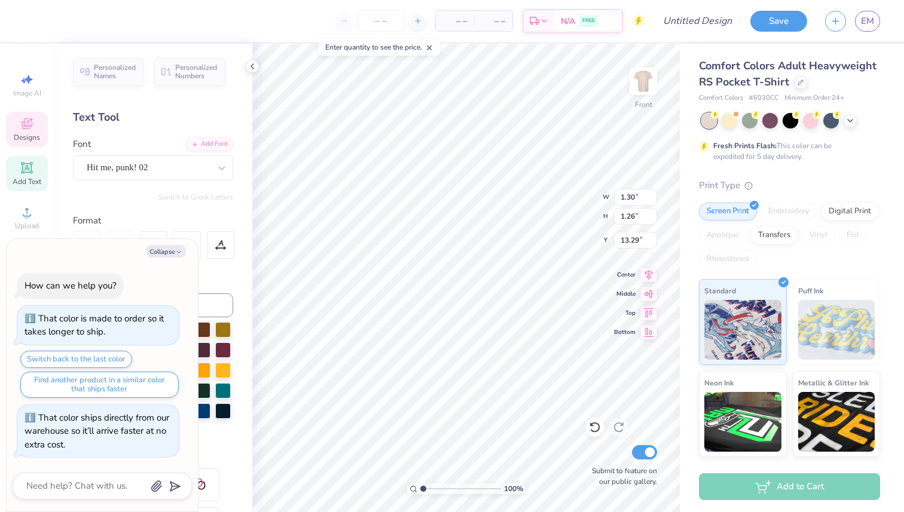
type textarea "x"
type textarea "mp"
type textarea "x"
type input "2.07"
type input "1.38"
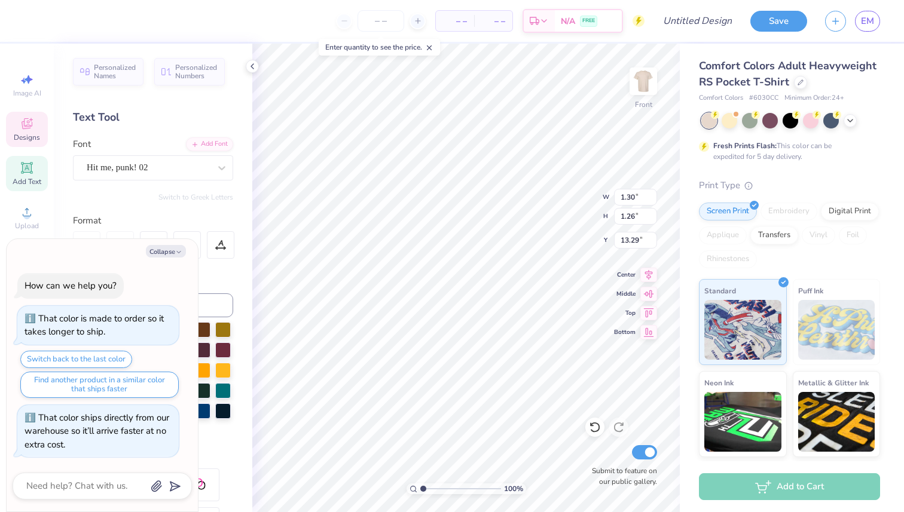
type input "12.87"
type textarea "x"
type textarea "i"
type textarea "x"
type textarea "ics"
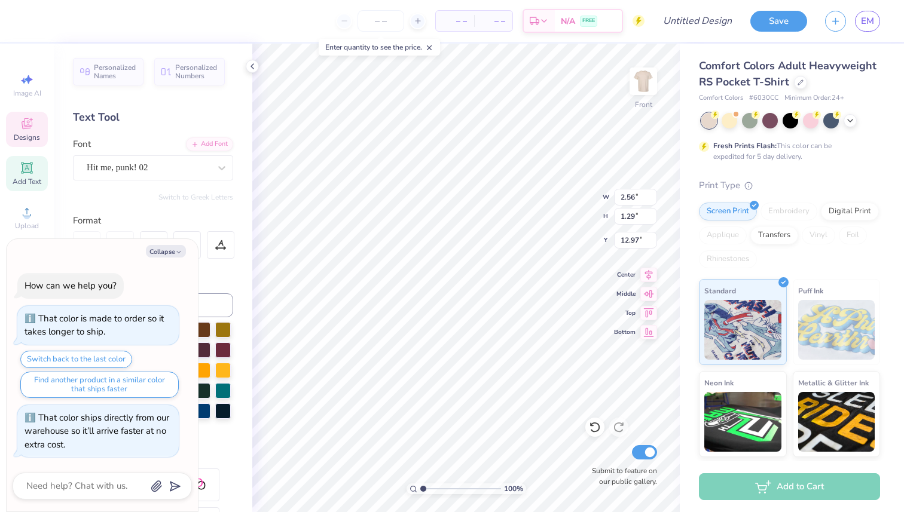
type textarea "x"
type input "13.28"
type textarea "x"
type input "13.62"
type textarea "x"
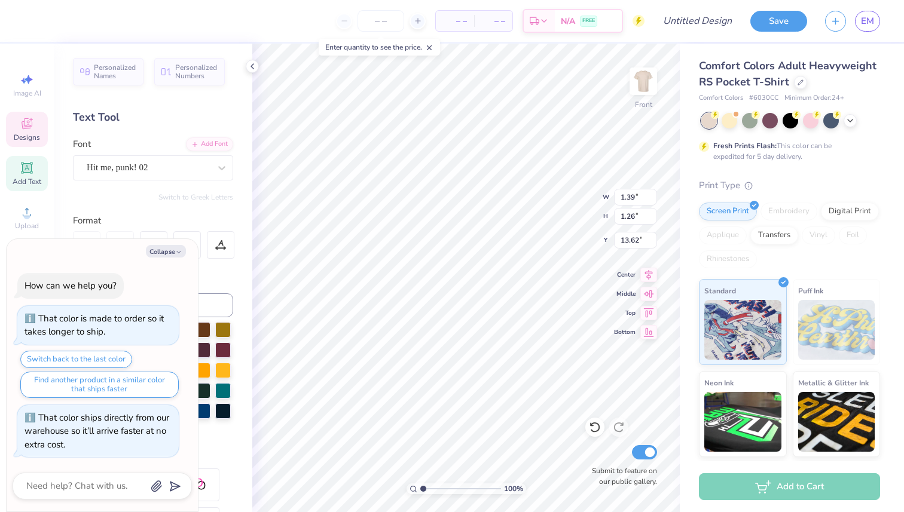
type textarea "m"
type textarea "x"
type textarea "mp"
type textarea "x"
type textarea "mpi"
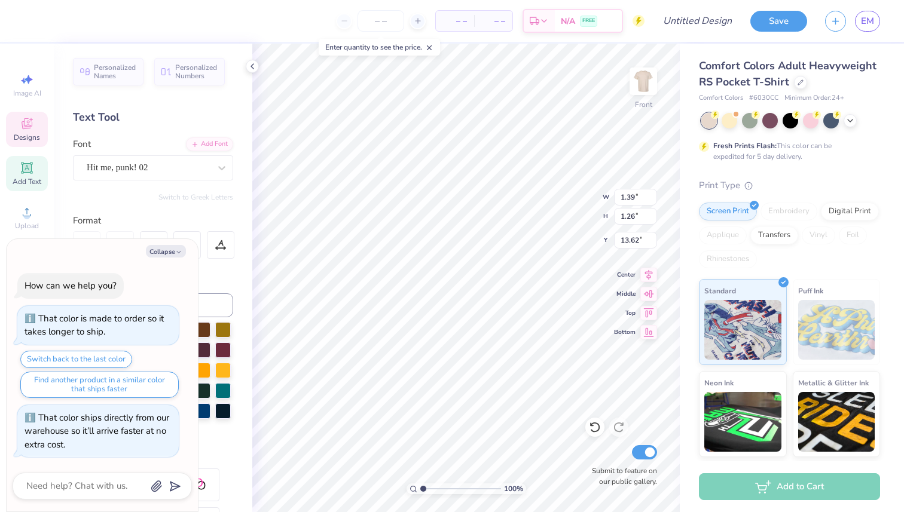
type textarea "x"
type textarea "mpics"
type textarea "x"
type input "13.23"
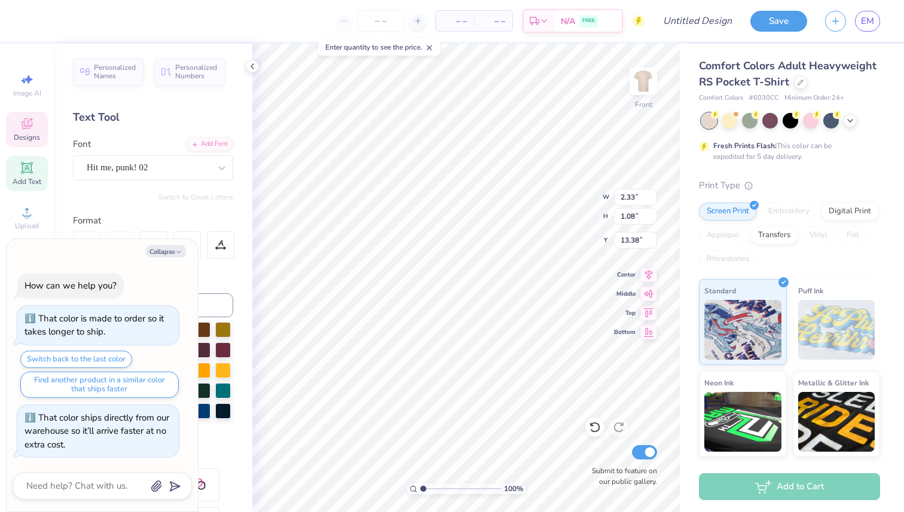
type textarea "x"
type input "13.17"
type textarea "o"
type textarea "x"
type textarea "oly"
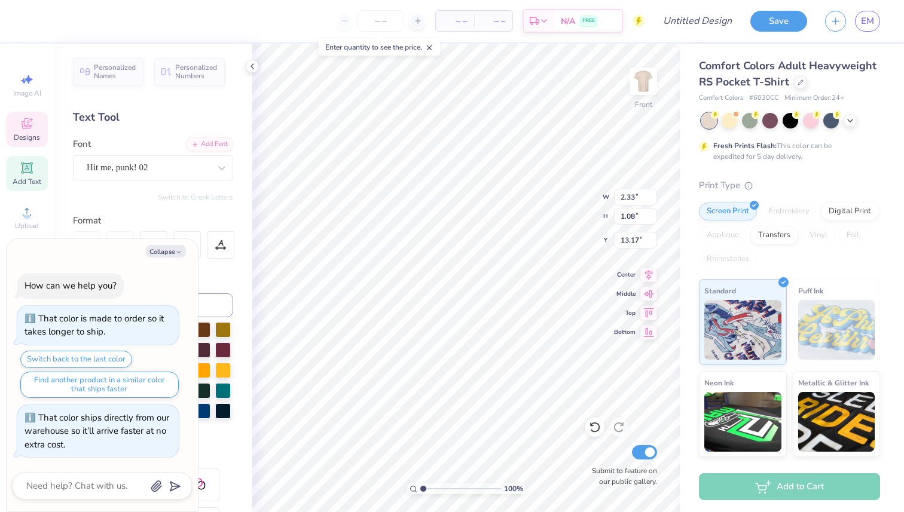
type textarea "x"
type textarea "olymp"
type textarea "x"
type textarea "olympi"
type textarea "x"
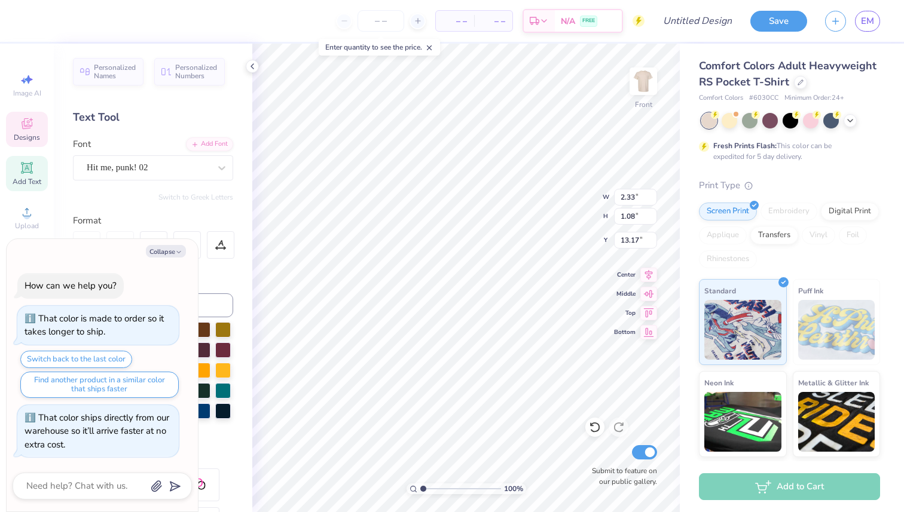
type textarea "olympic"
type textarea "x"
type textarea "olympics"
type textarea "x"
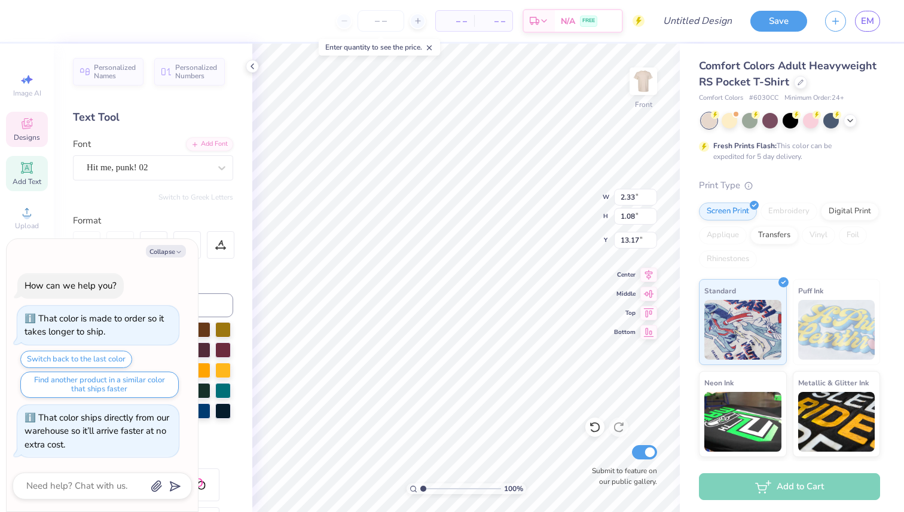
type textarea "olympics"
type textarea "x"
type input "12.97"
click at [20, 120] on icon at bounding box center [27, 124] width 14 height 14
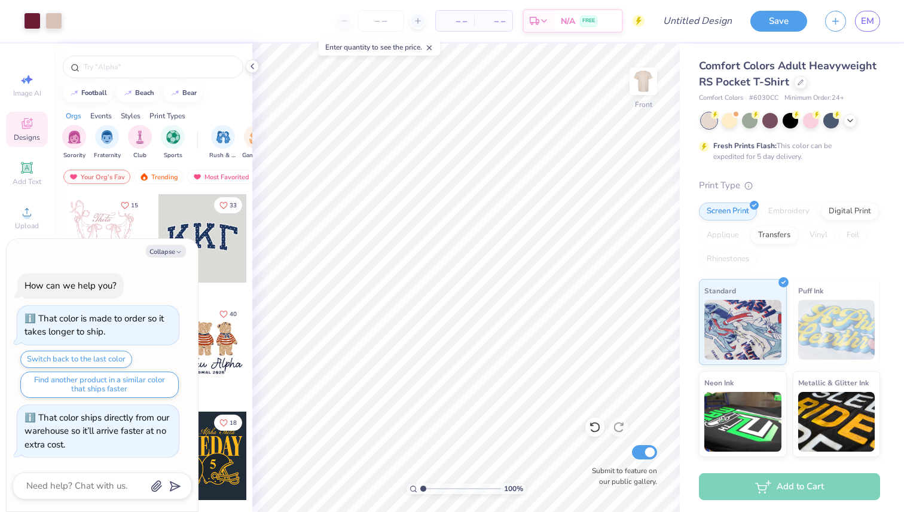
click at [226, 292] on div "33" at bounding box center [203, 248] width 90 height 108
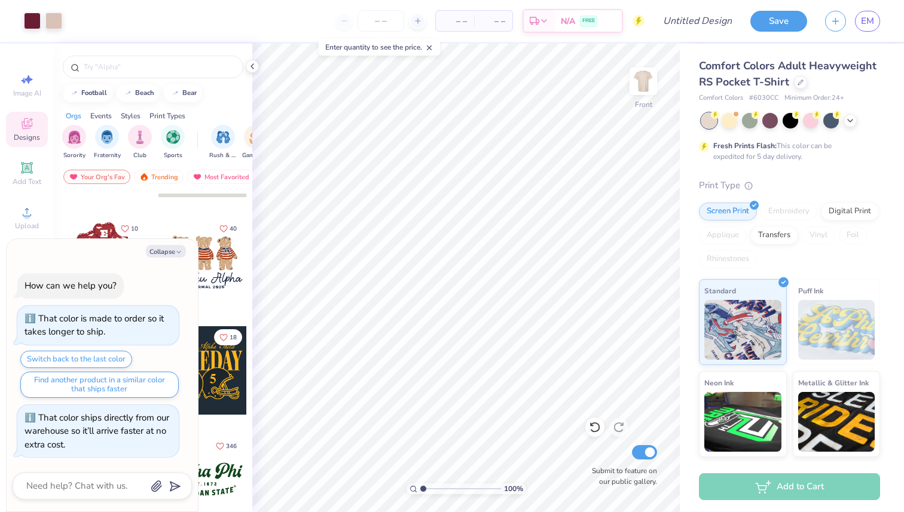
scroll to position [88, 0]
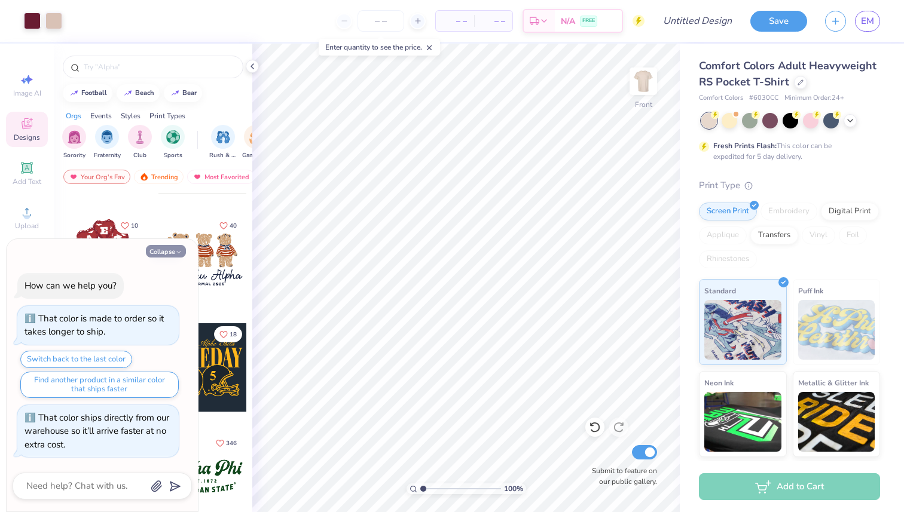
click at [164, 251] on button "Collapse" at bounding box center [166, 251] width 40 height 13
type textarea "x"
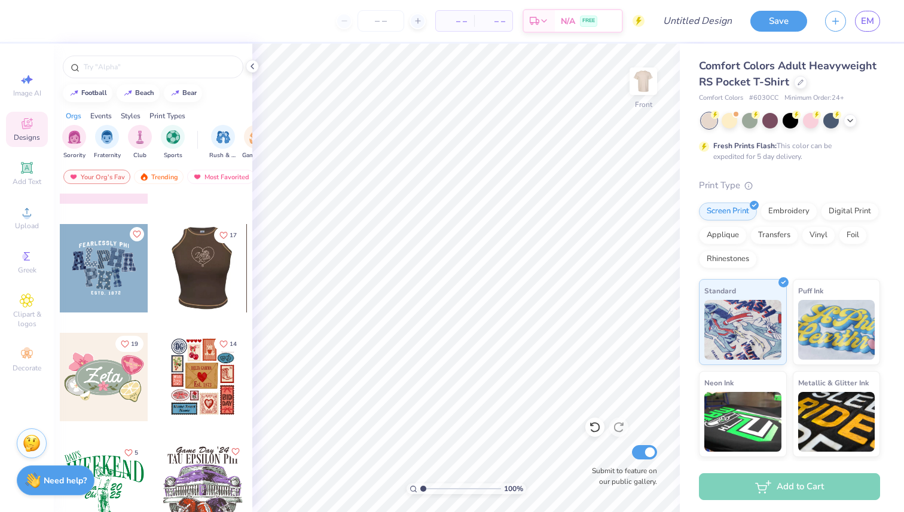
scroll to position [408, 0]
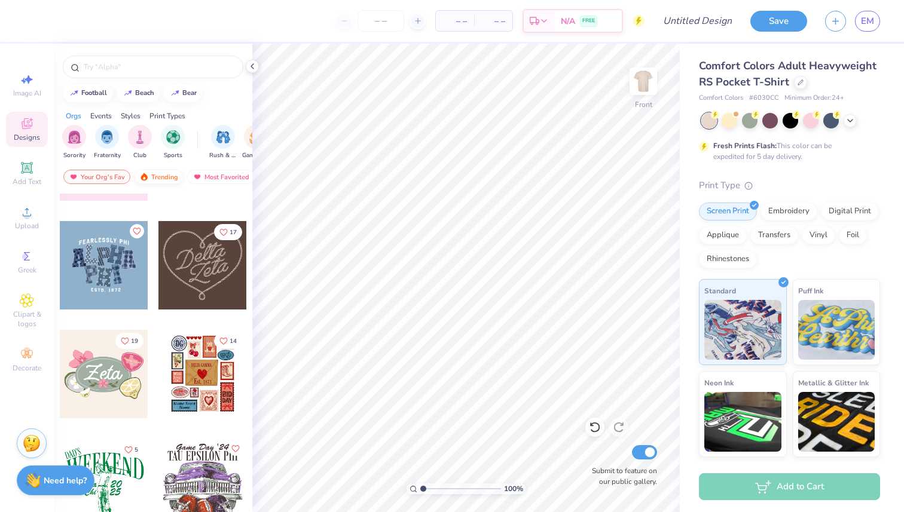
click at [170, 175] on div "Trending" at bounding box center [159, 177] width 50 height 14
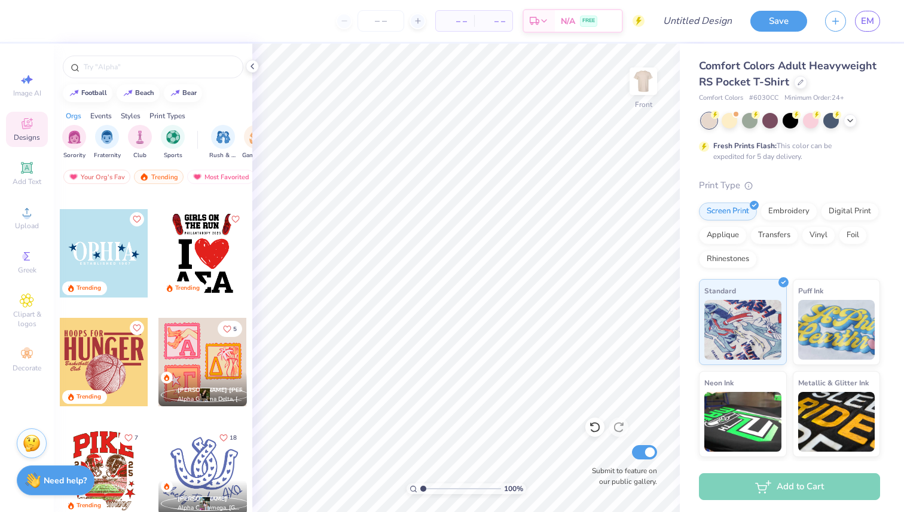
scroll to position [2388, 0]
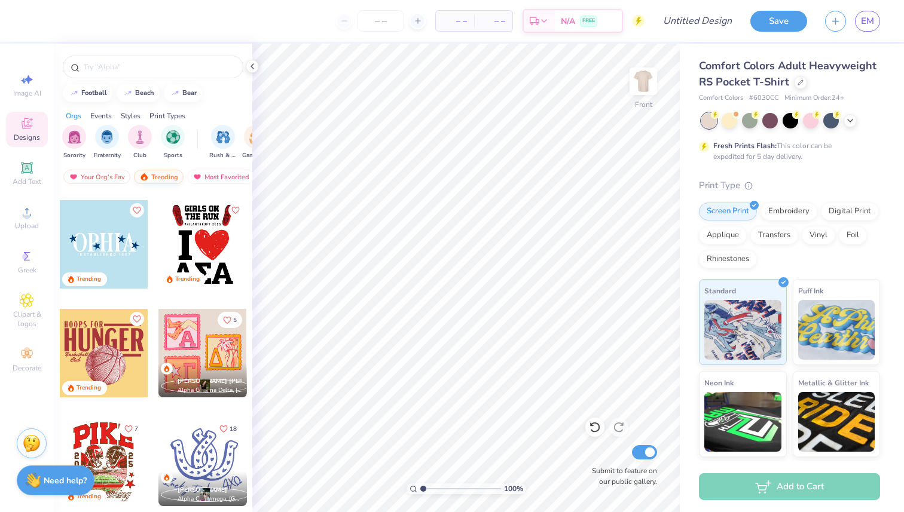
click at [168, 177] on div "Trending" at bounding box center [159, 177] width 50 height 14
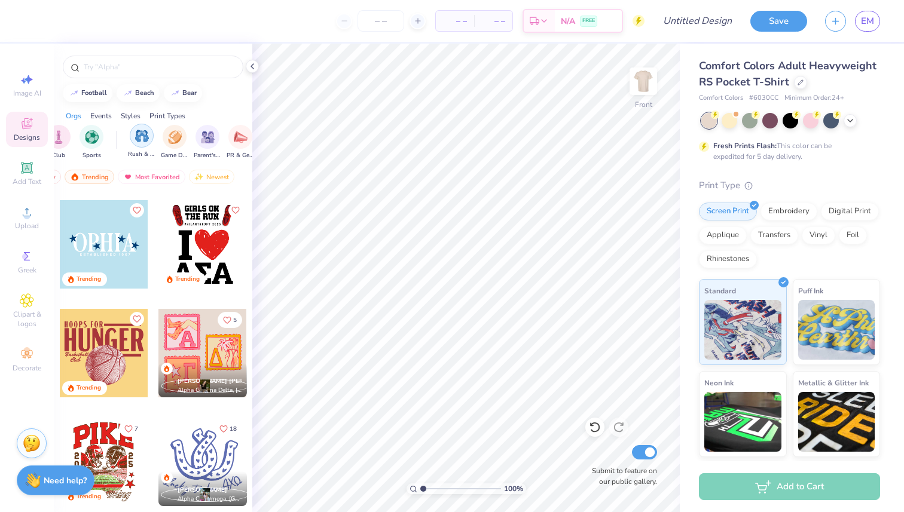
scroll to position [0, 86]
click at [169, 141] on img "filter for Game Day" at bounding box center [170, 136] width 14 height 14
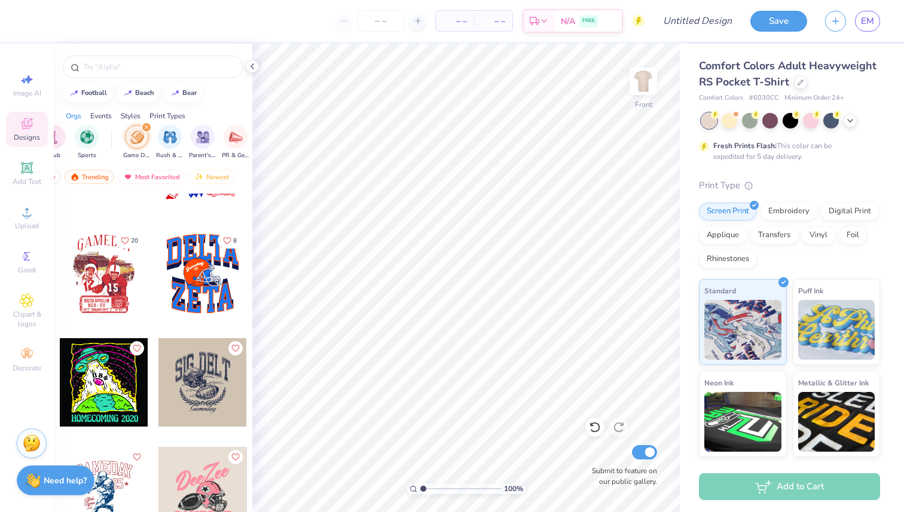
scroll to position [1852, 0]
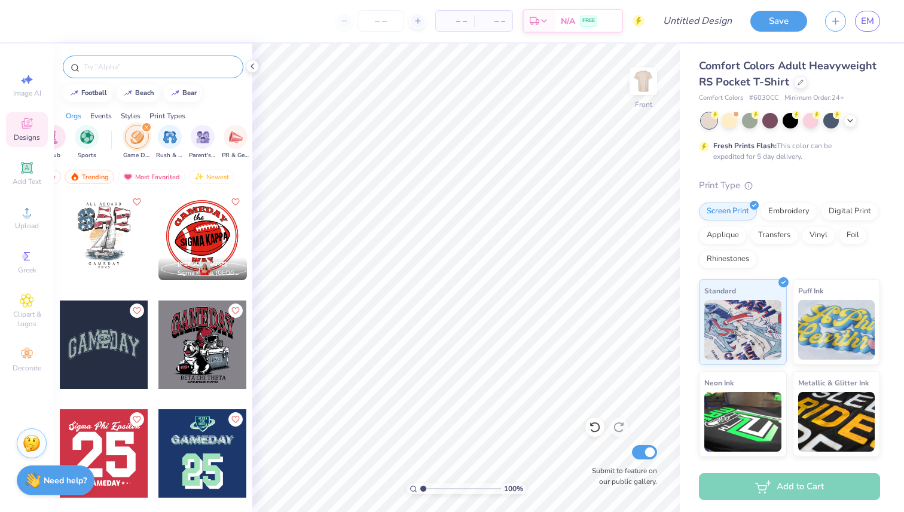
click at [149, 69] on input "text" at bounding box center [159, 67] width 153 height 12
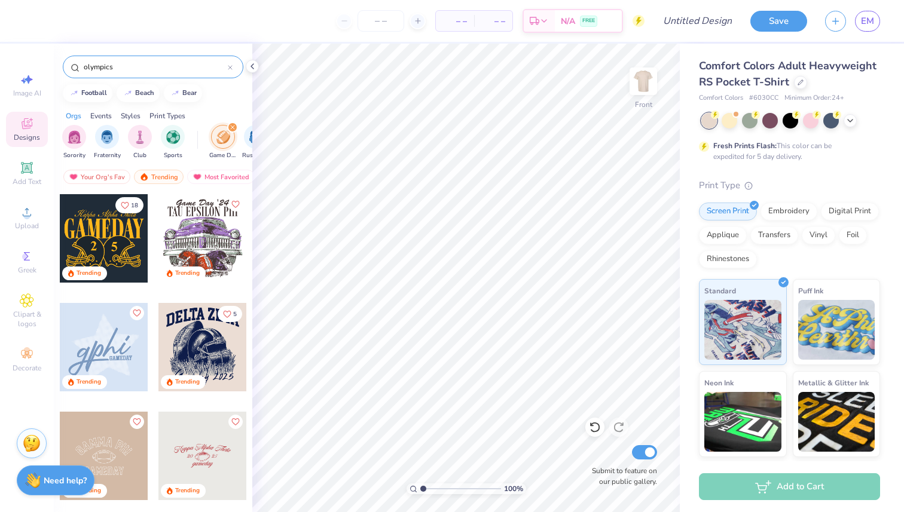
type input "olympics"
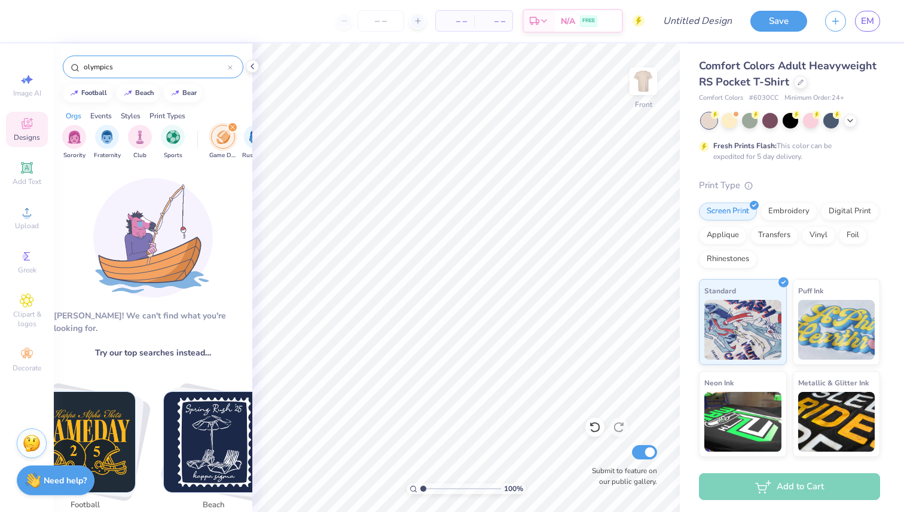
click at [232, 126] on icon "filter for Game Day" at bounding box center [232, 127] width 5 height 5
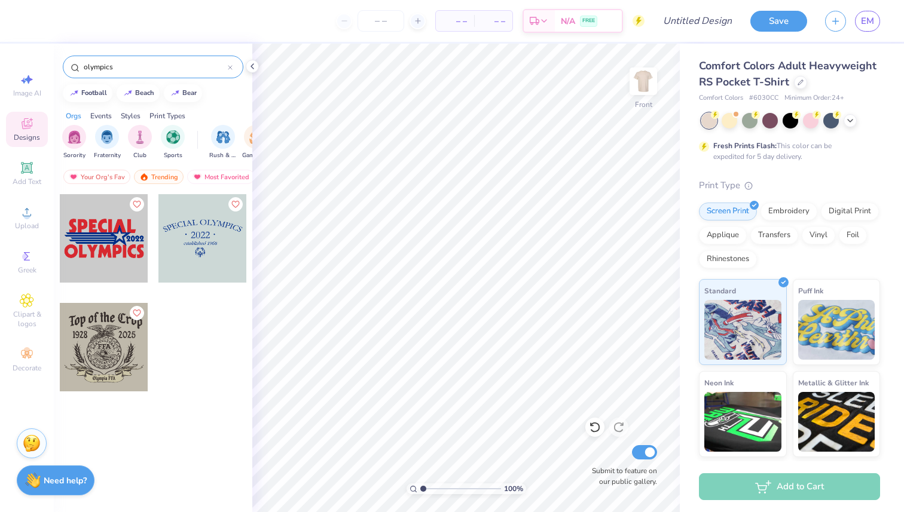
click at [233, 69] on div "olympics" at bounding box center [153, 67] width 181 height 23
click at [230, 66] on icon at bounding box center [230, 67] width 5 height 5
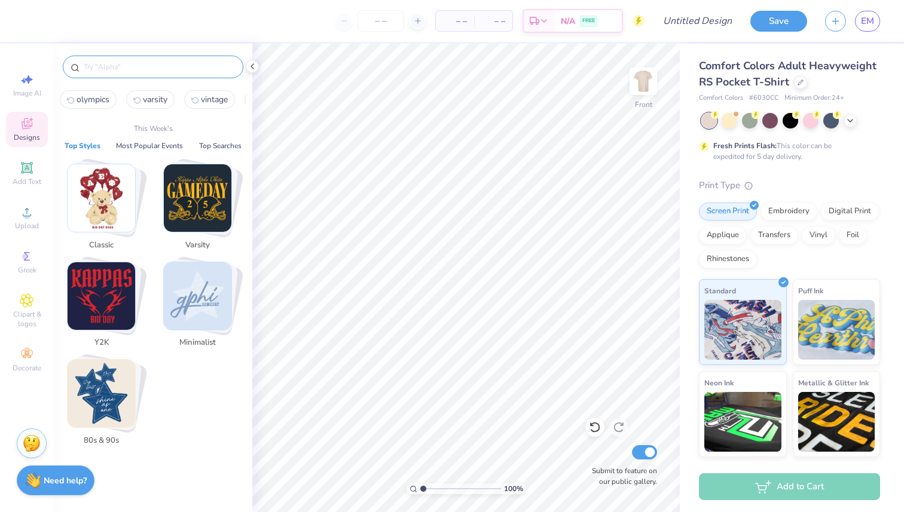
click at [185, 63] on input "text" at bounding box center [159, 67] width 153 height 12
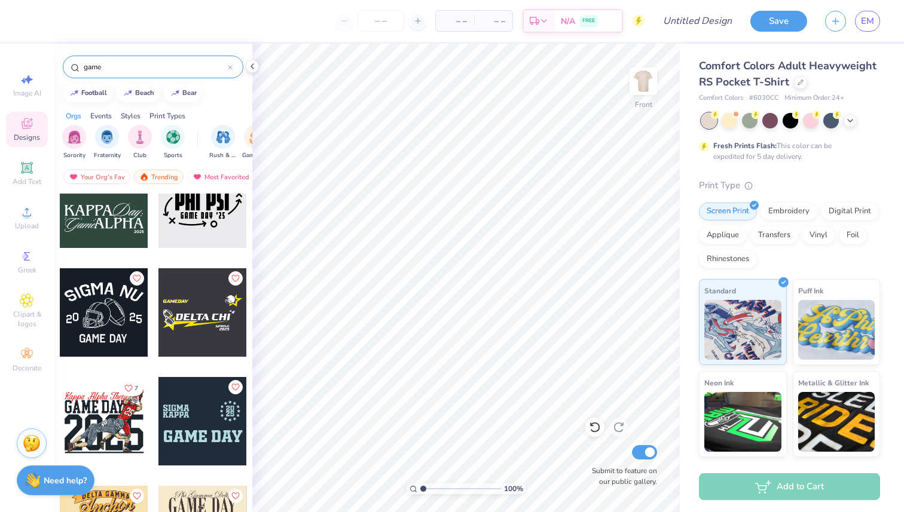
scroll to position [5695, 0]
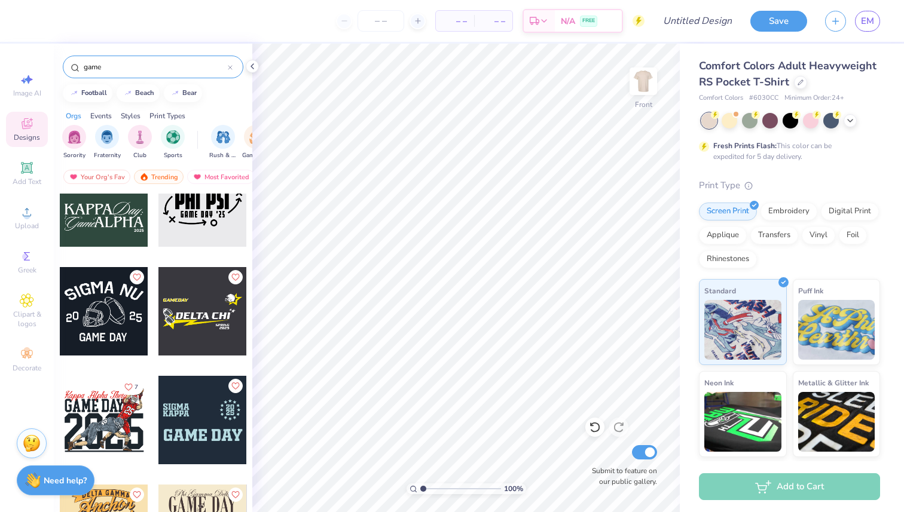
click at [139, 68] on input "game" at bounding box center [155, 67] width 145 height 12
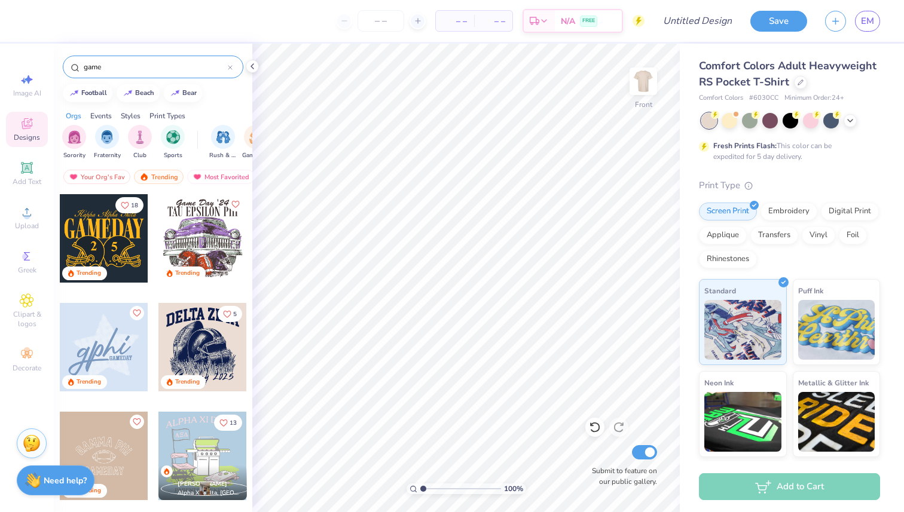
click at [139, 68] on input "game" at bounding box center [155, 67] width 145 height 12
type input "kickball"
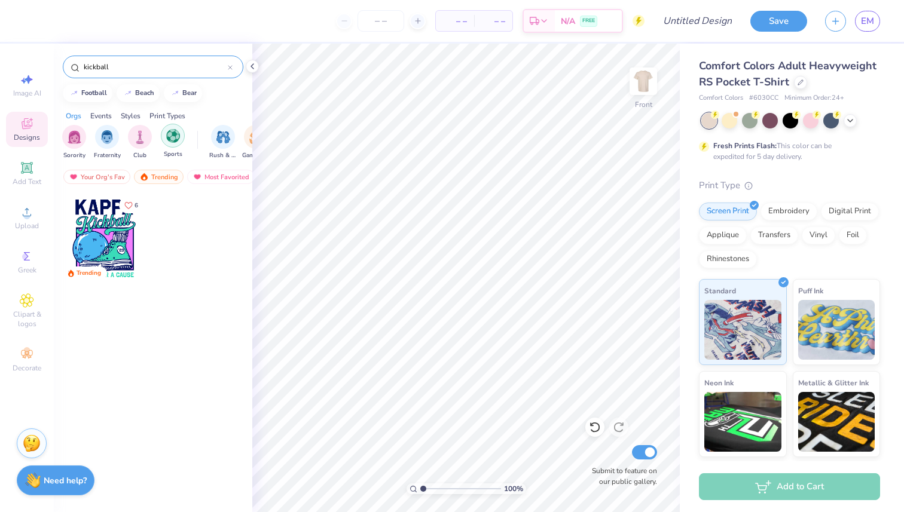
click at [175, 135] on img "filter for Sports" at bounding box center [173, 136] width 14 height 14
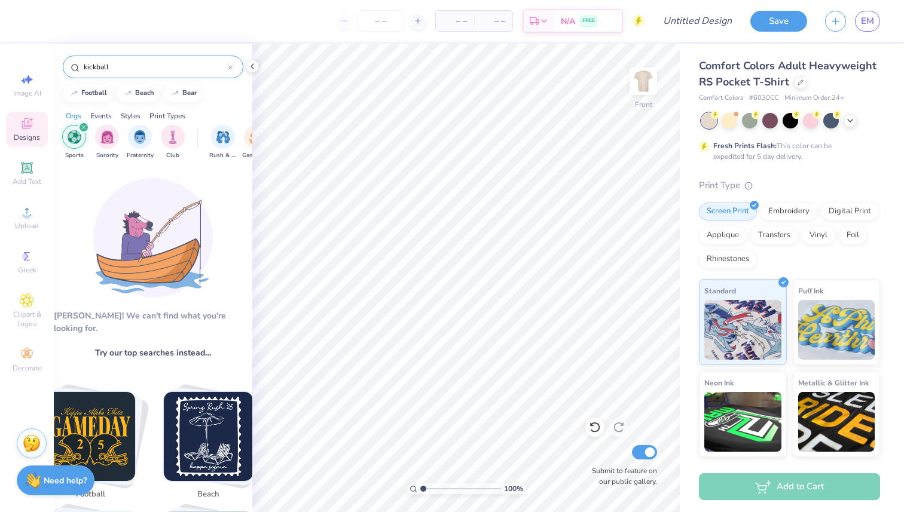
click at [230, 65] on div at bounding box center [230, 67] width 5 height 11
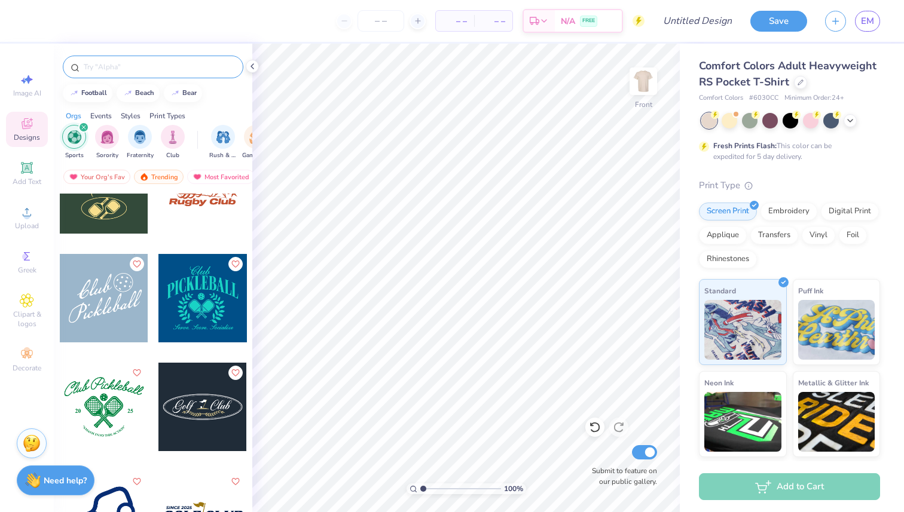
scroll to position [1266, 0]
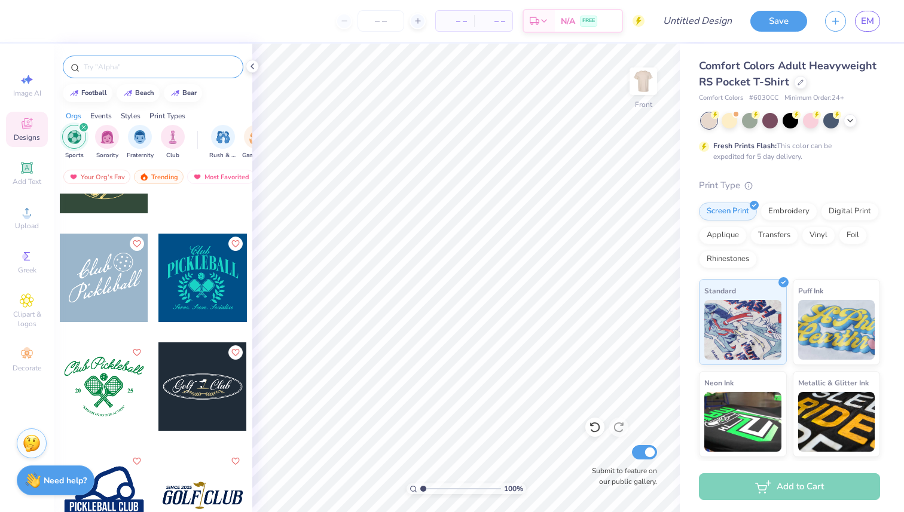
click at [81, 124] on div "filter for Sports" at bounding box center [83, 127] width 11 height 11
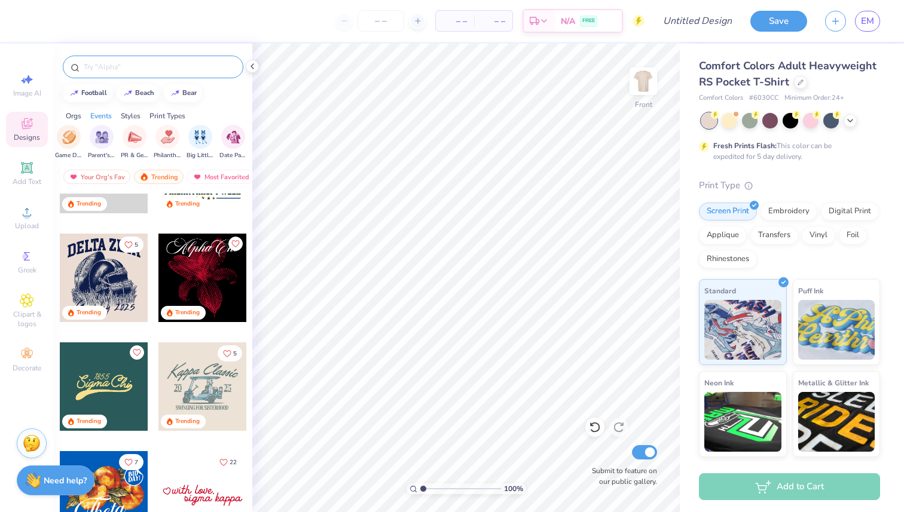
scroll to position [0, 197]
click at [123, 144] on div "filter for PR & General" at bounding box center [125, 136] width 24 height 24
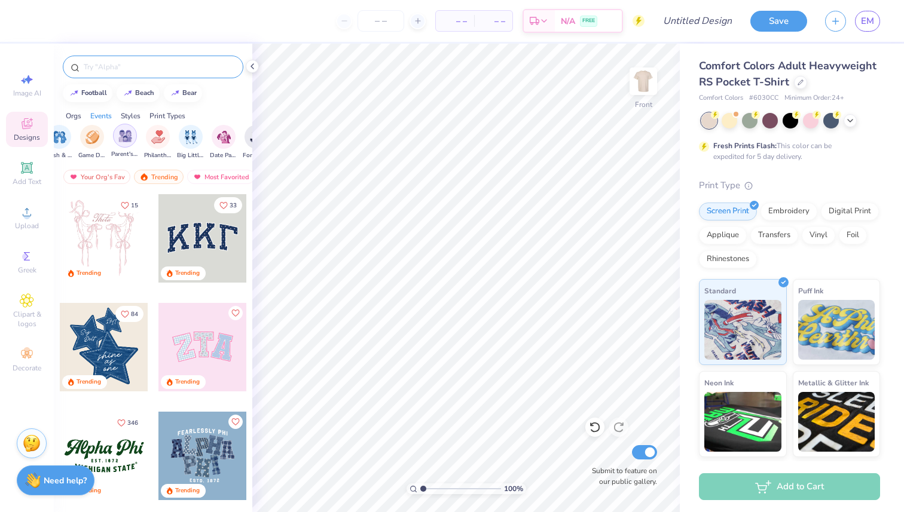
scroll to position [0, 0]
click at [231, 129] on icon "filter for PR & General" at bounding box center [233, 128] width 4 height 4
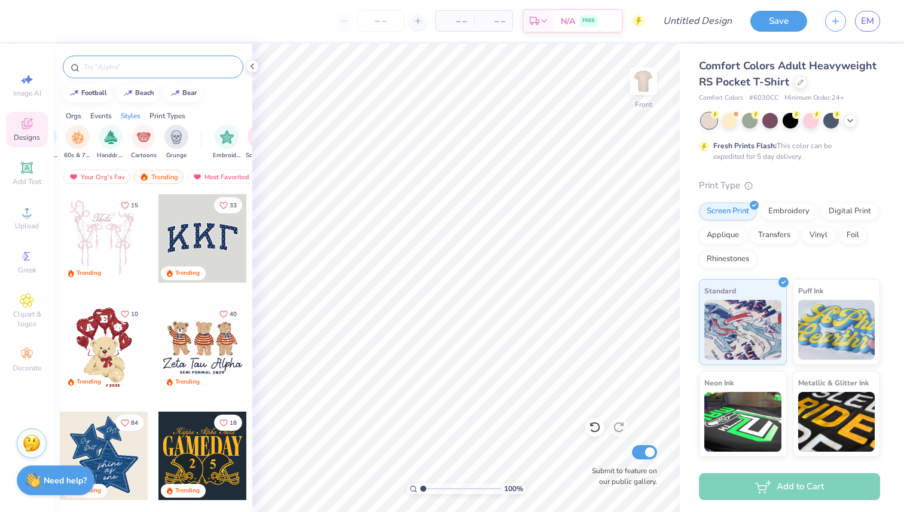
scroll to position [0, 826]
click at [178, 136] on div "filter for Grunge" at bounding box center [171, 136] width 24 height 24
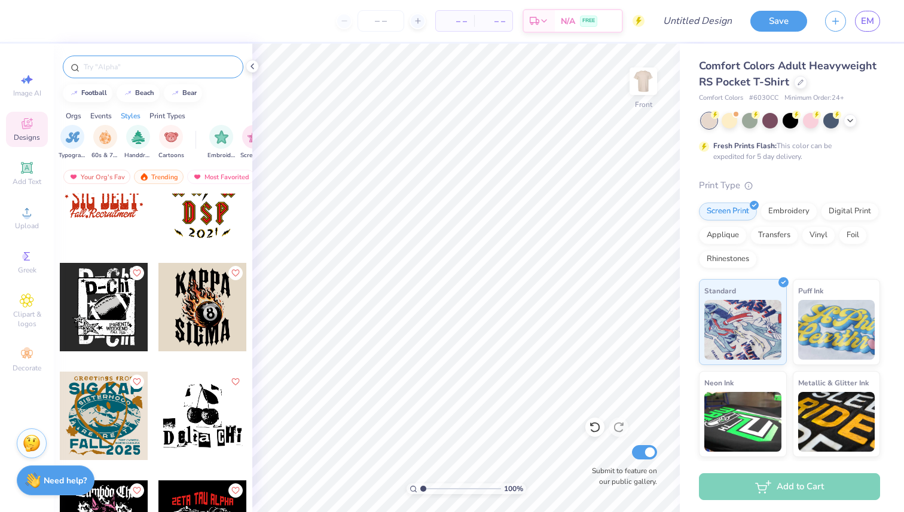
scroll to position [371, 0]
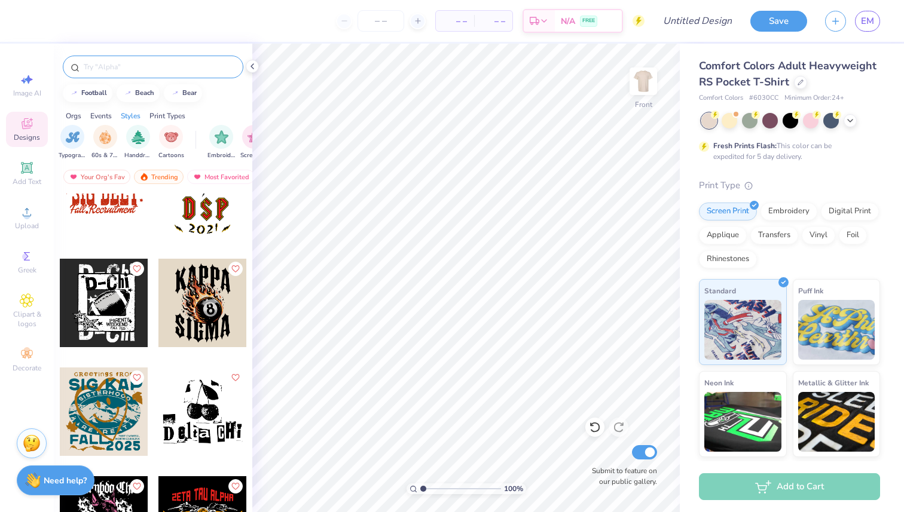
click at [120, 297] on div at bounding box center [104, 303] width 88 height 88
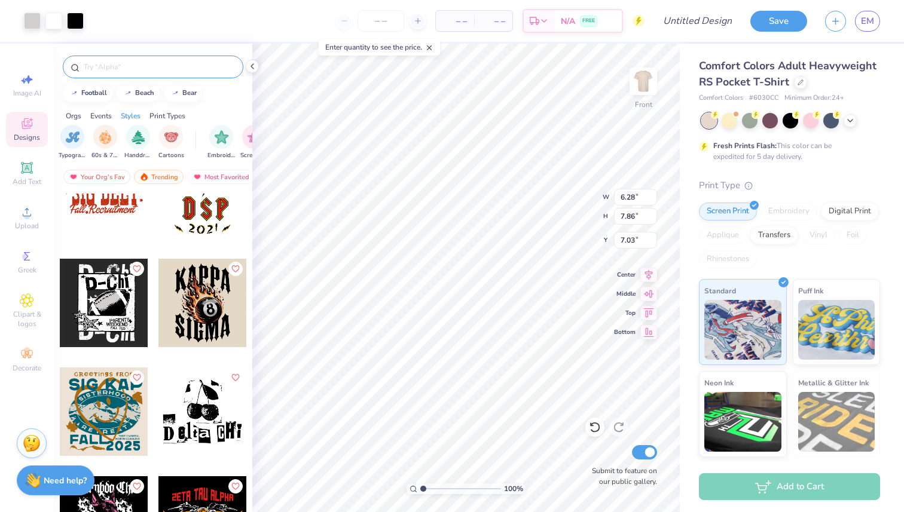
type input "7.03"
type input "10.11"
type input "12.66"
type input "3.00"
type input "12.10"
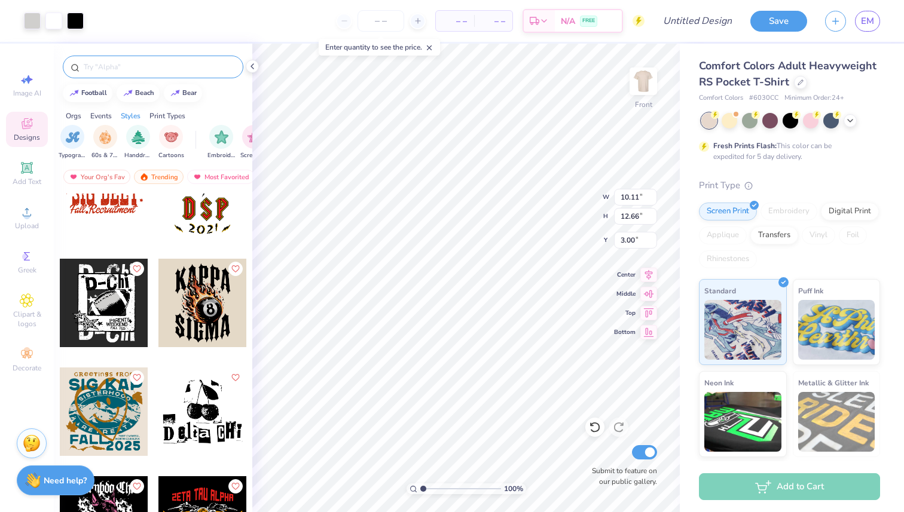
type input "15.15"
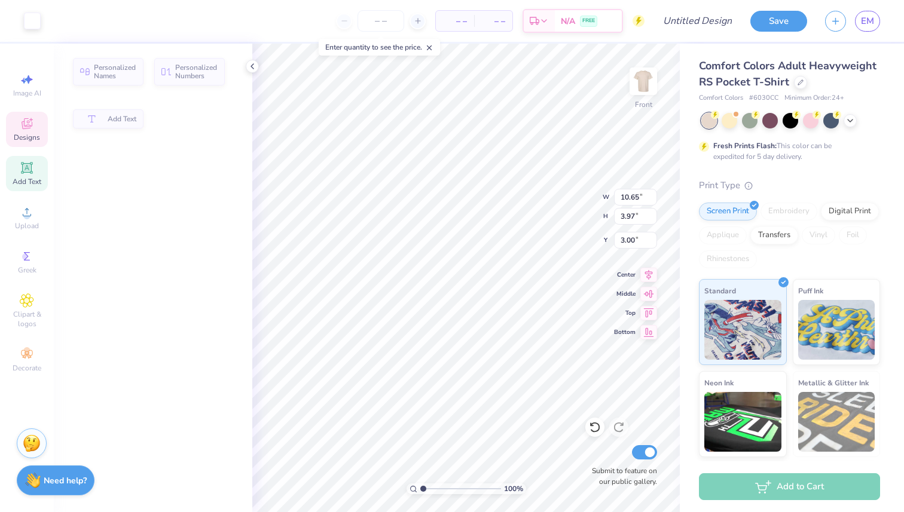
type input "10.65"
type input "3.97"
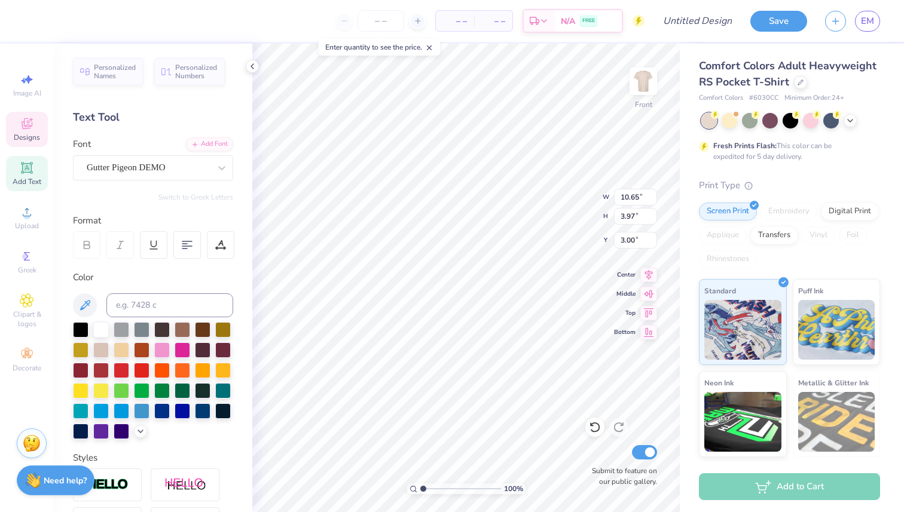
scroll to position [0, 0]
type textarea "D"
type textarea "alpha"
type textarea "sigma"
type input "10.65"
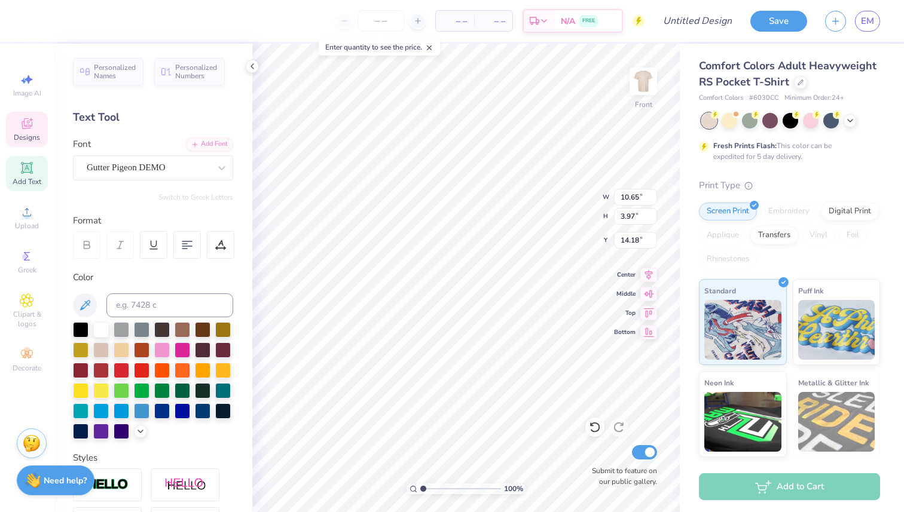
type input "3.97"
type input "14.18"
type textarea "alpha"
type input "14.67"
type textarea "special"
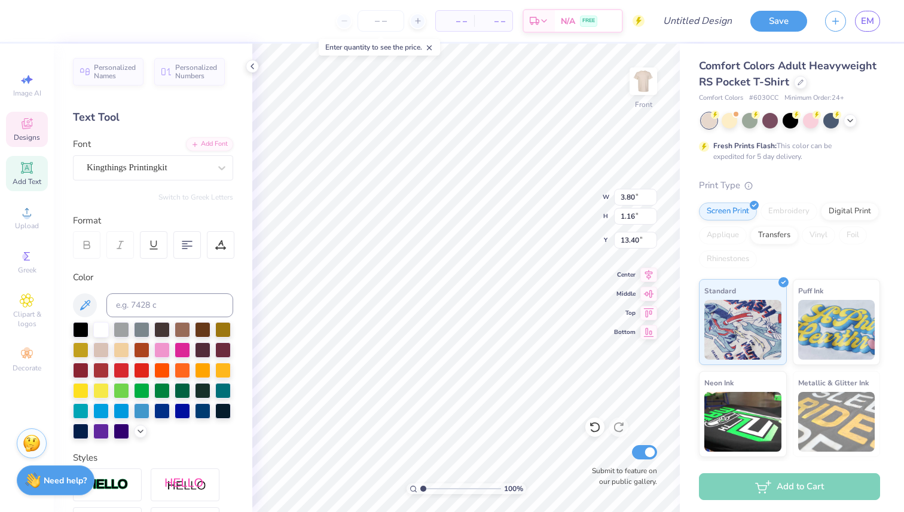
scroll to position [0, 1]
type input "4.05"
type input "0.75"
type input "14.29"
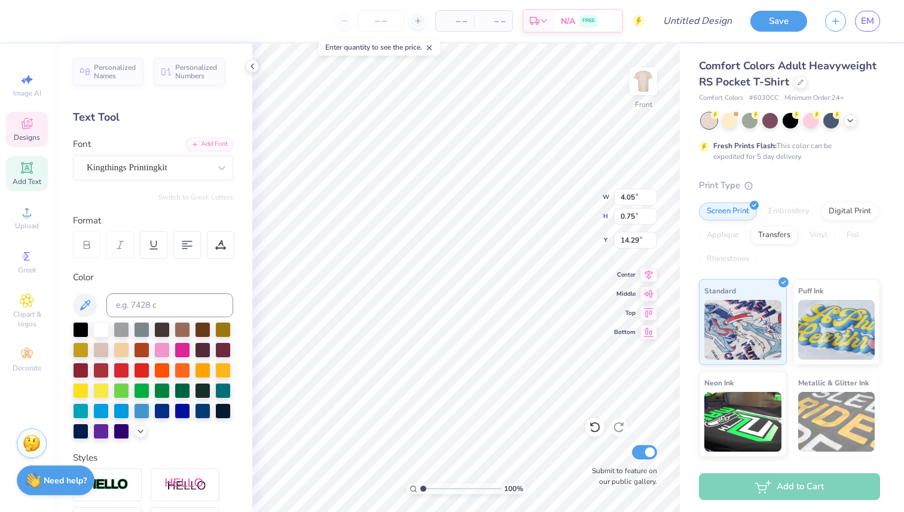
type textarea "olympics"
type input "2.77"
type input "0.69"
type input "15.11"
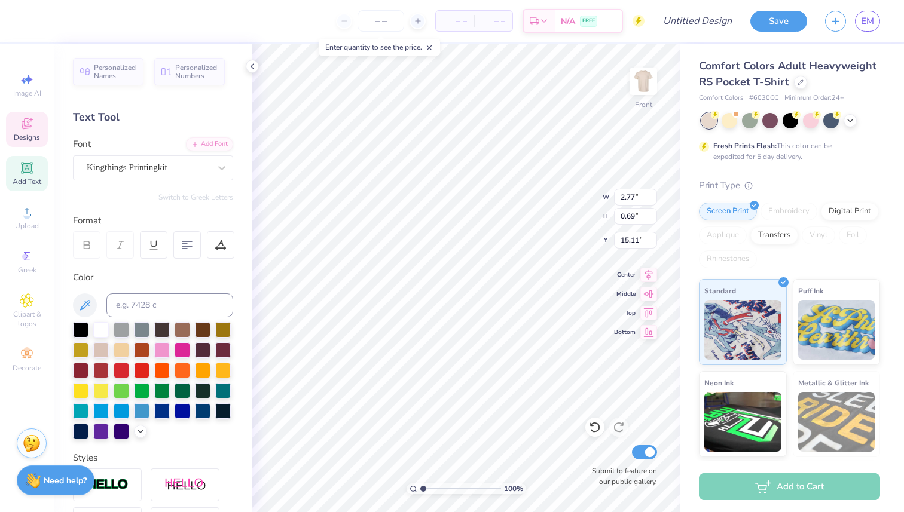
type textarea "2025"
type input "4.42"
type input "3.05"
type input "13.15"
type input "8.03"
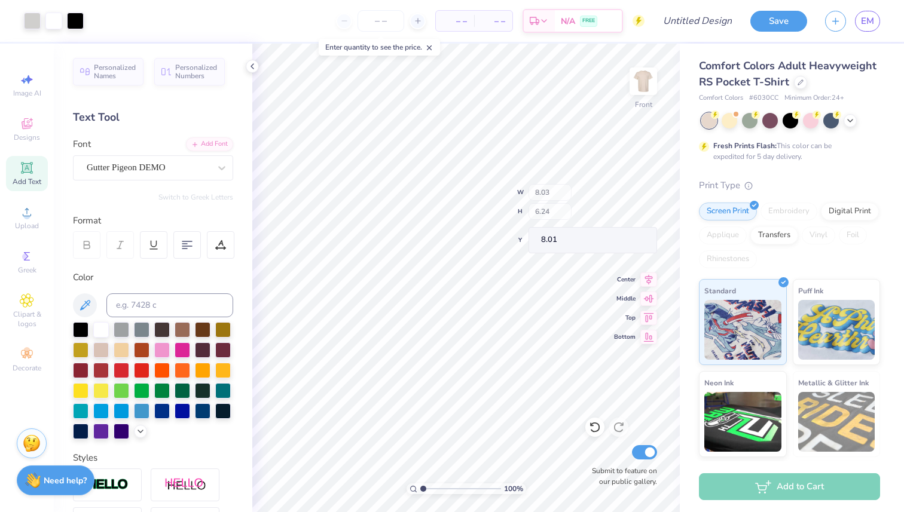
type input "6.24"
type input "8.01"
type input "6.10"
type input "4.05"
type input "8.04"
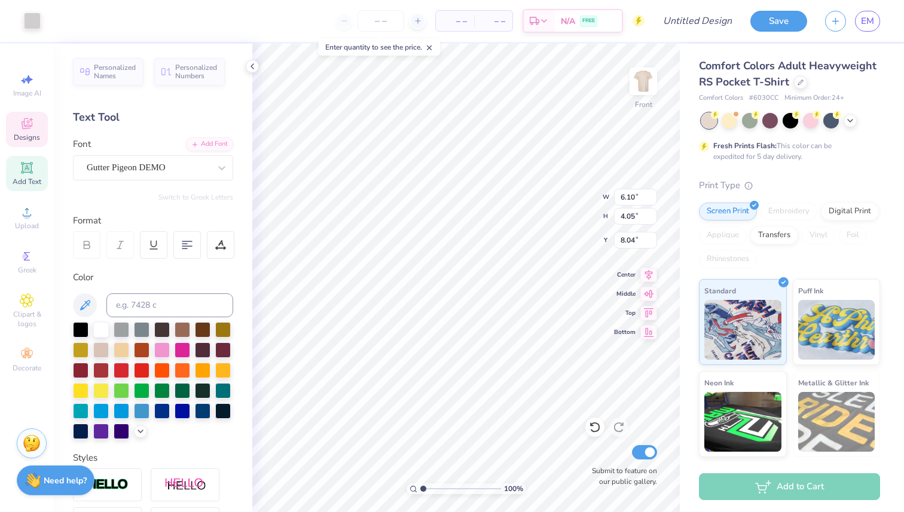
type input "7.88"
type input "6.04"
click at [734, 122] on div at bounding box center [730, 120] width 16 height 16
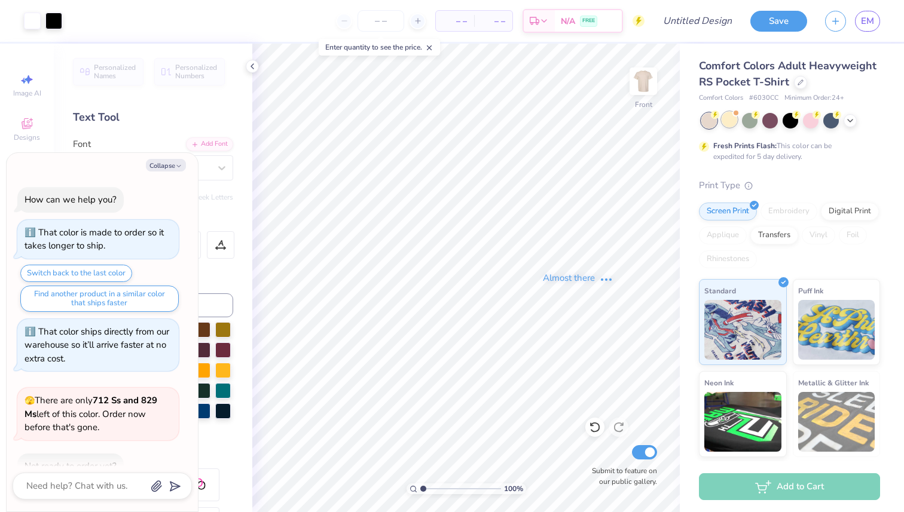
scroll to position [69, 0]
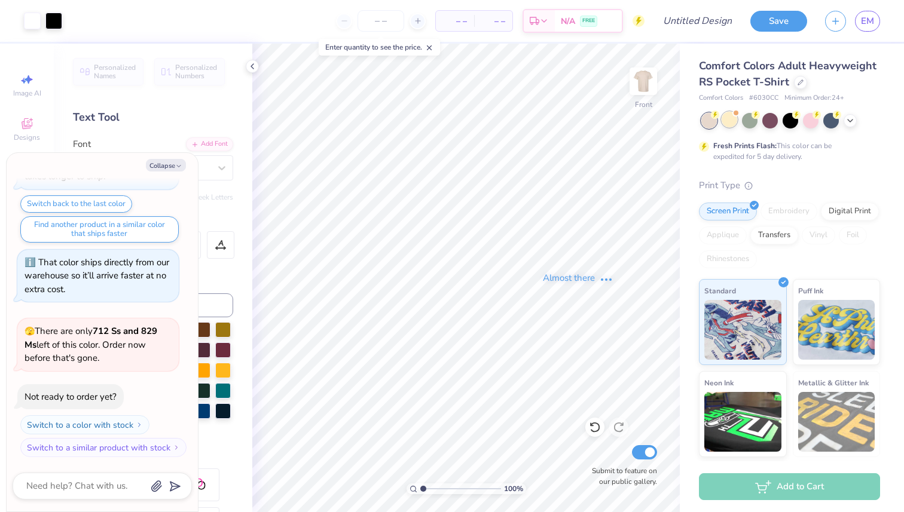
click at [759, 123] on div at bounding box center [790, 121] width 179 height 16
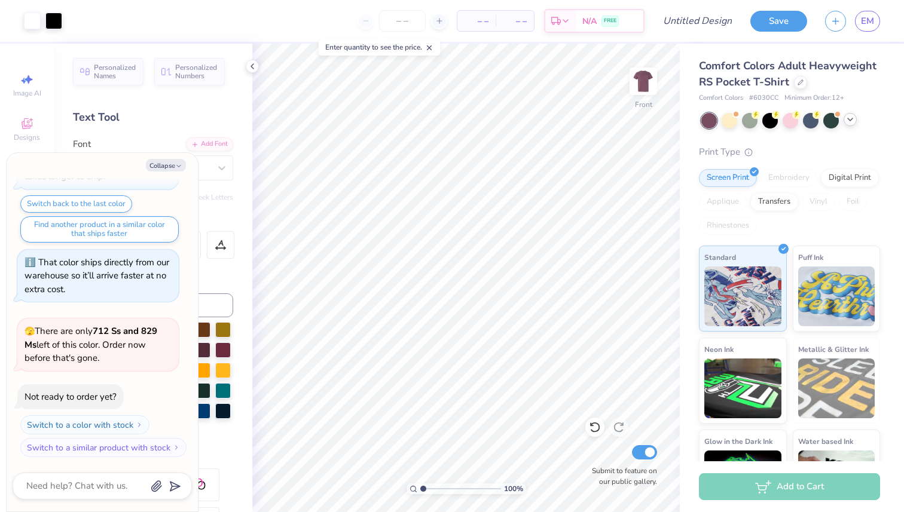
scroll to position [225, 0]
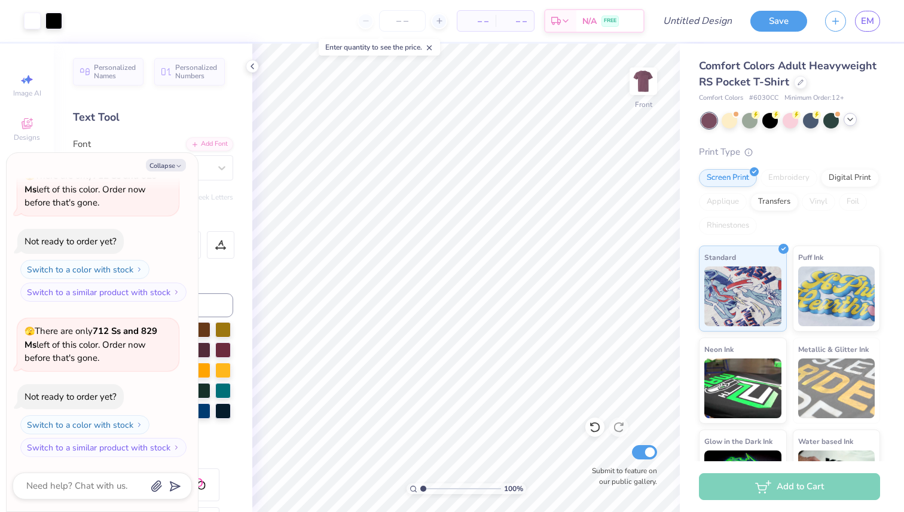
click at [851, 114] on div at bounding box center [850, 119] width 13 height 13
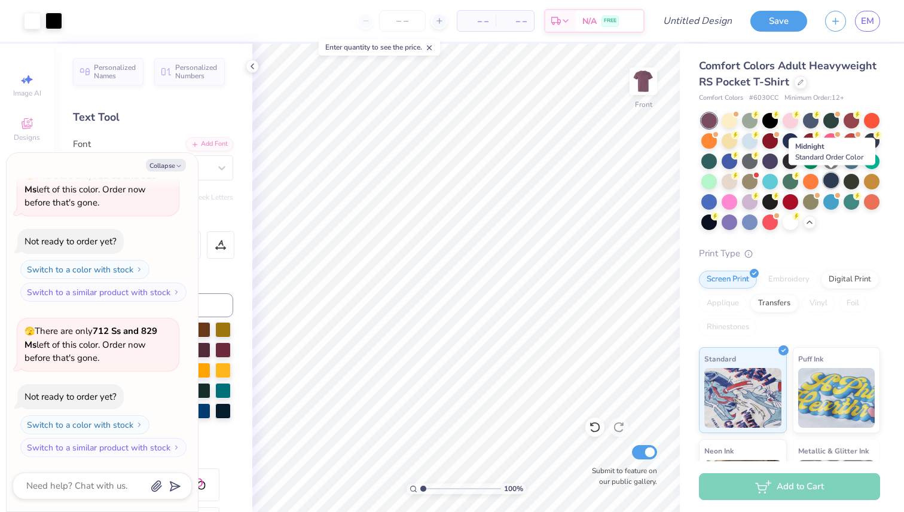
click at [833, 180] on div at bounding box center [831, 181] width 16 height 16
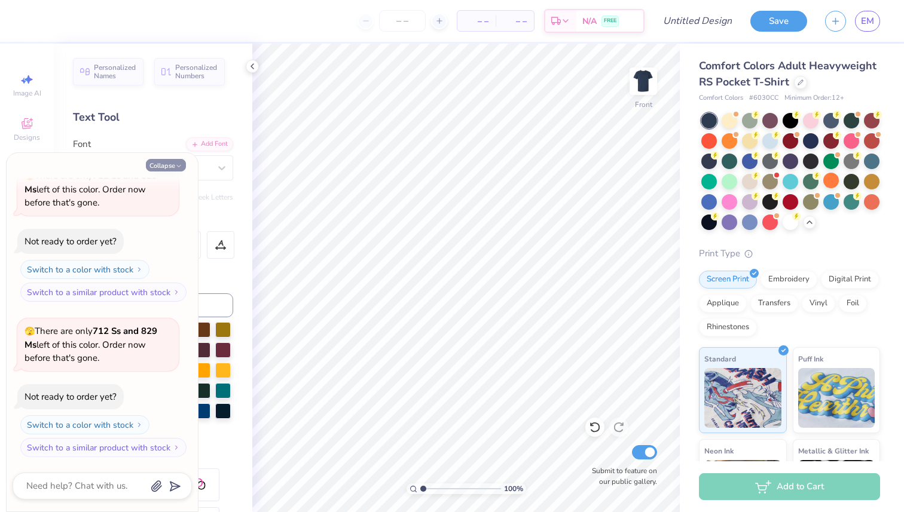
click at [174, 164] on button "Collapse" at bounding box center [166, 165] width 40 height 13
type textarea "x"
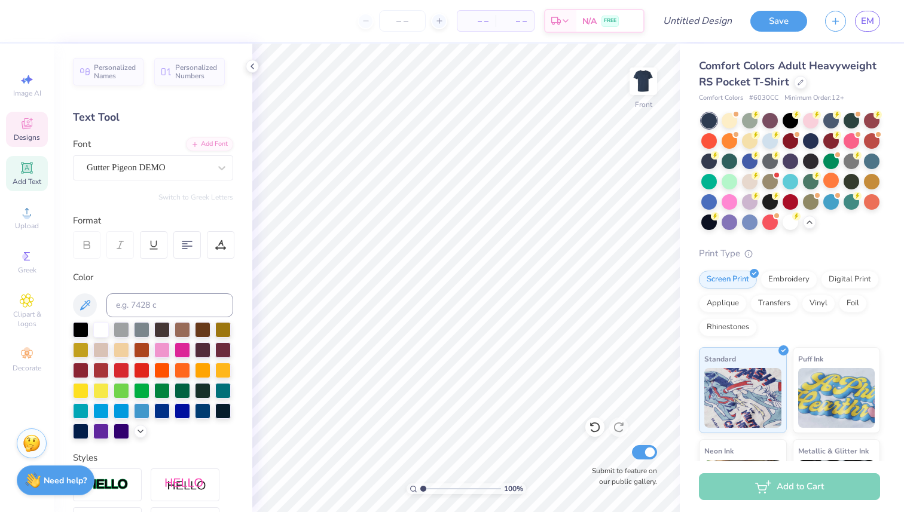
click at [39, 126] on div "Designs" at bounding box center [27, 129] width 42 height 35
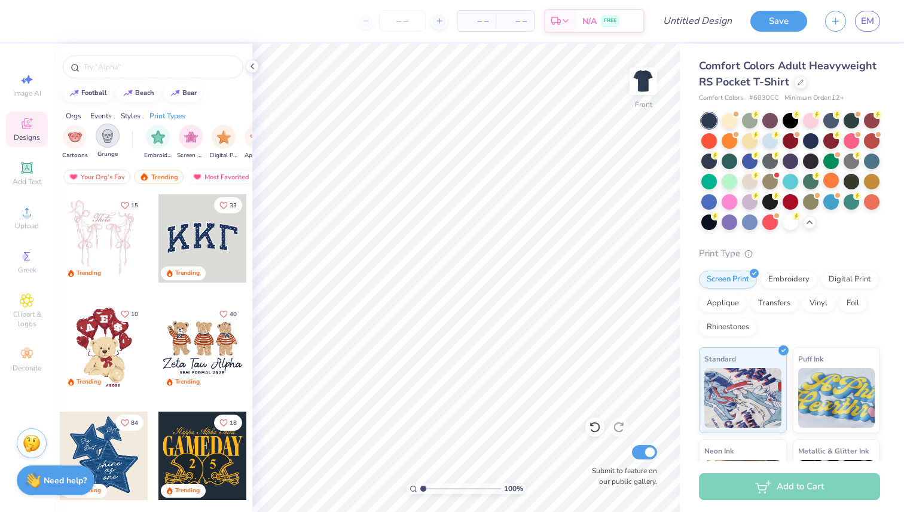
scroll to position [0, 890]
click at [97, 142] on div "filter for Grunge" at bounding box center [106, 136] width 24 height 24
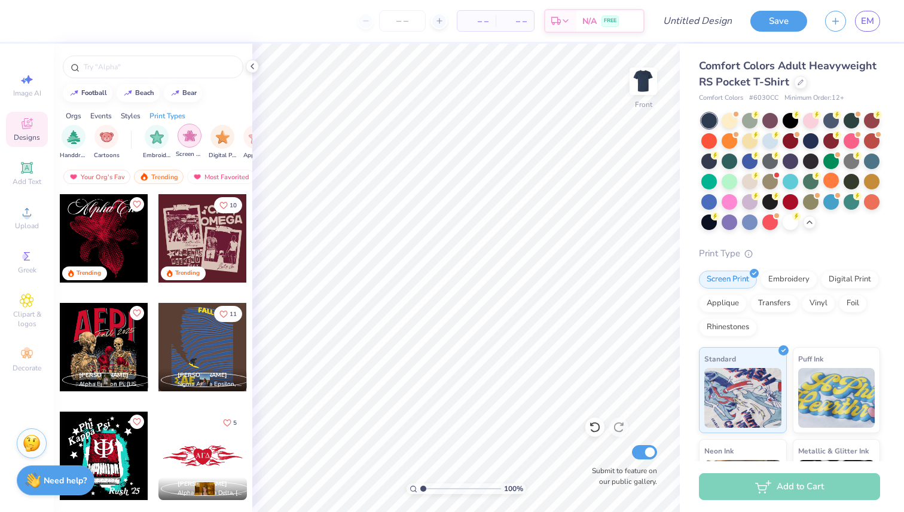
click at [188, 142] on img "filter for Screen Print" at bounding box center [190, 136] width 14 height 14
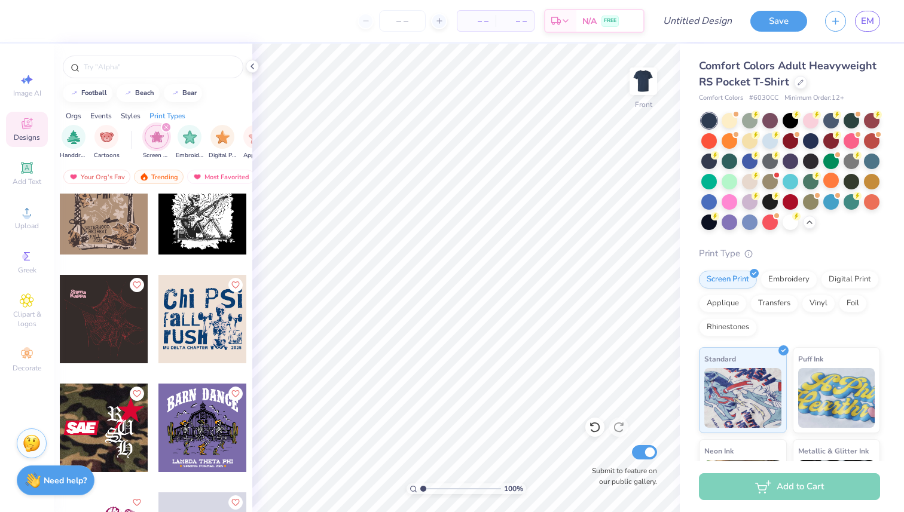
scroll to position [1557, 0]
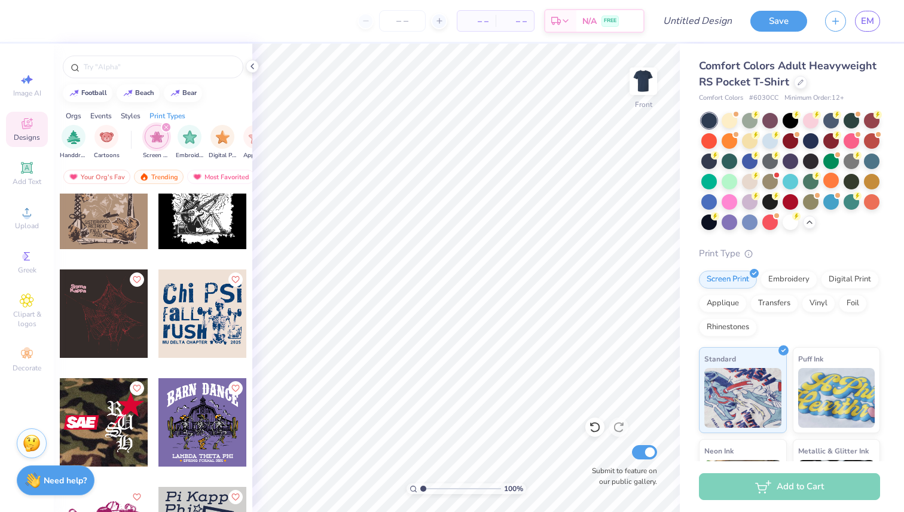
click at [197, 310] on div at bounding box center [113, 314] width 265 height 88
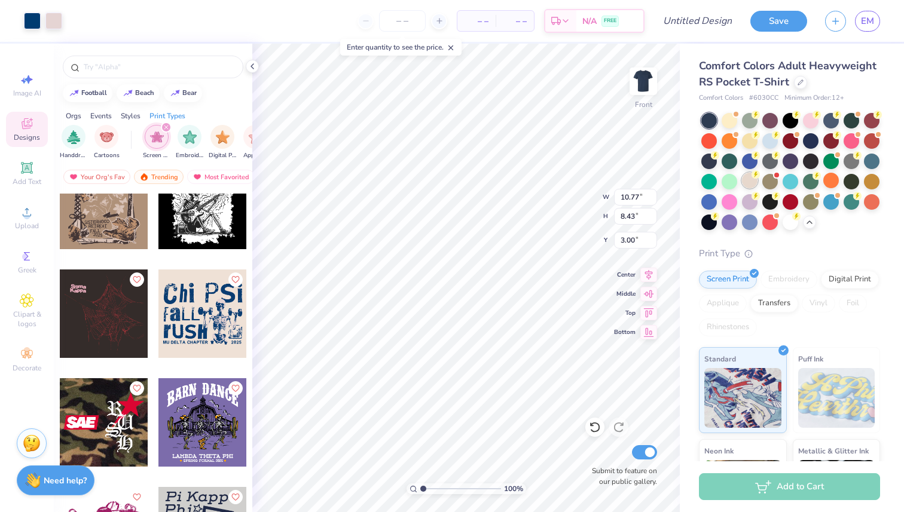
click at [751, 181] on div at bounding box center [750, 181] width 16 height 16
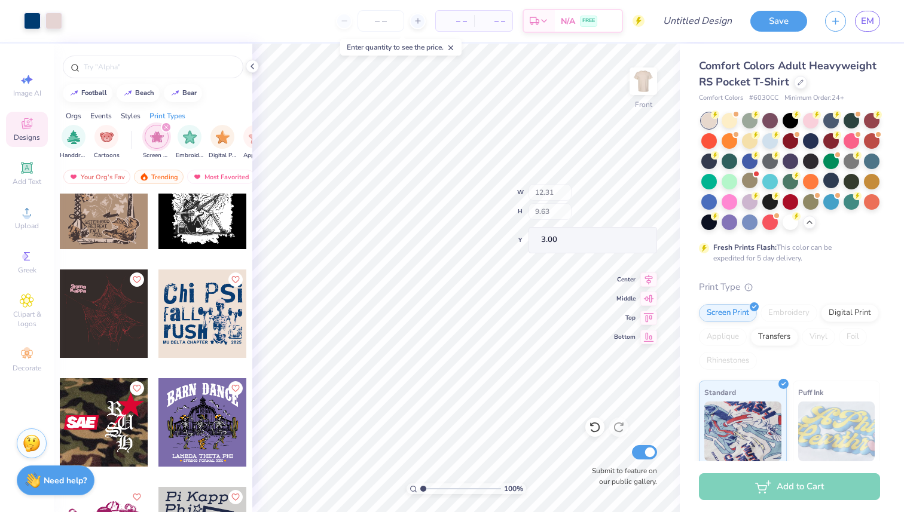
type input "12.31"
type input "9.63"
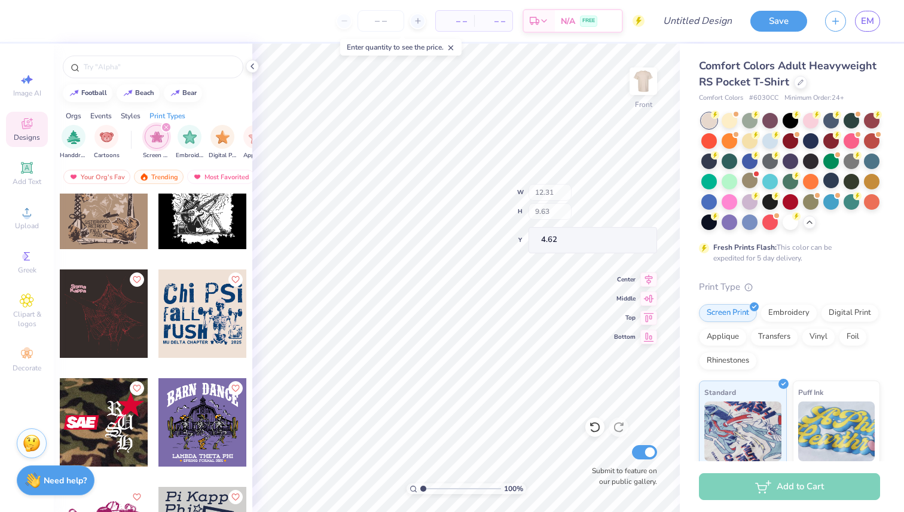
type input "4.62"
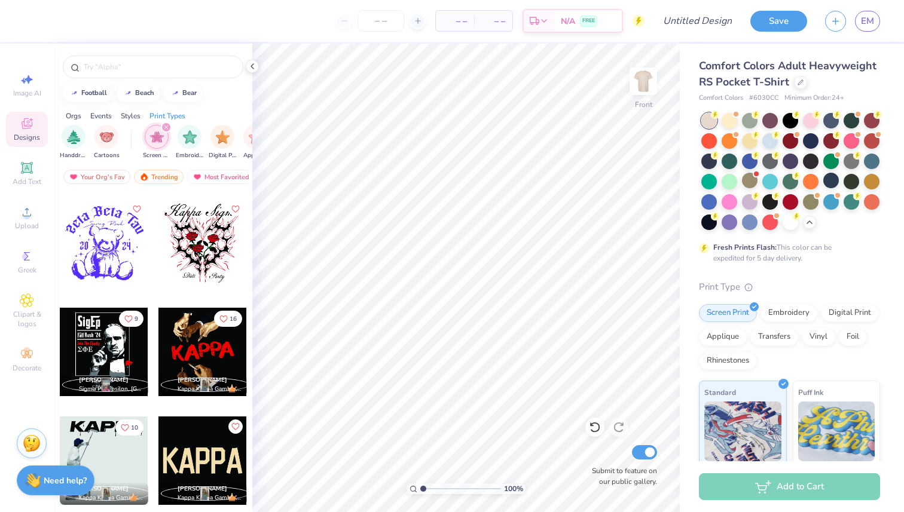
scroll to position [6315, 0]
